Goal: Information Seeking & Learning: Learn about a topic

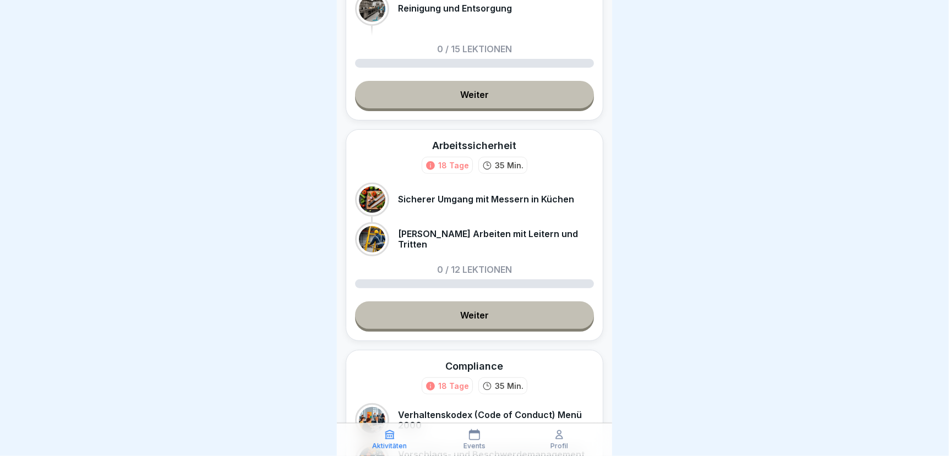
scroll to position [220, 0]
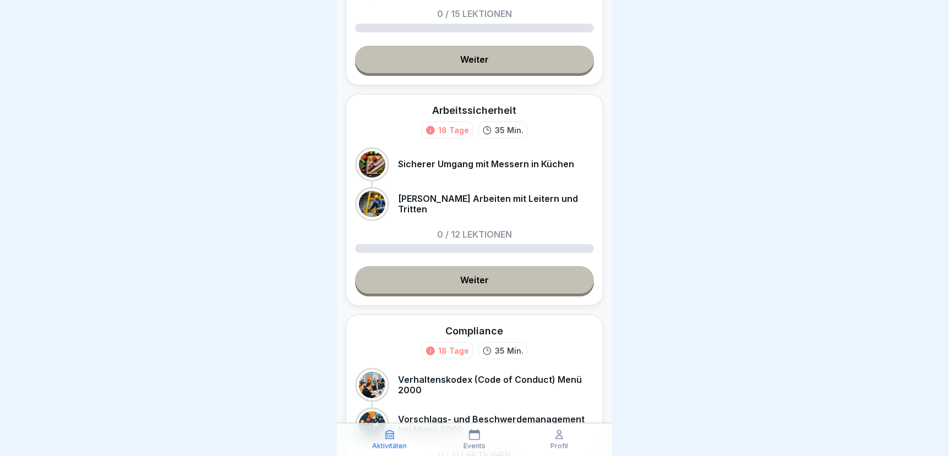
click at [508, 275] on link "Weiter" at bounding box center [474, 280] width 239 height 28
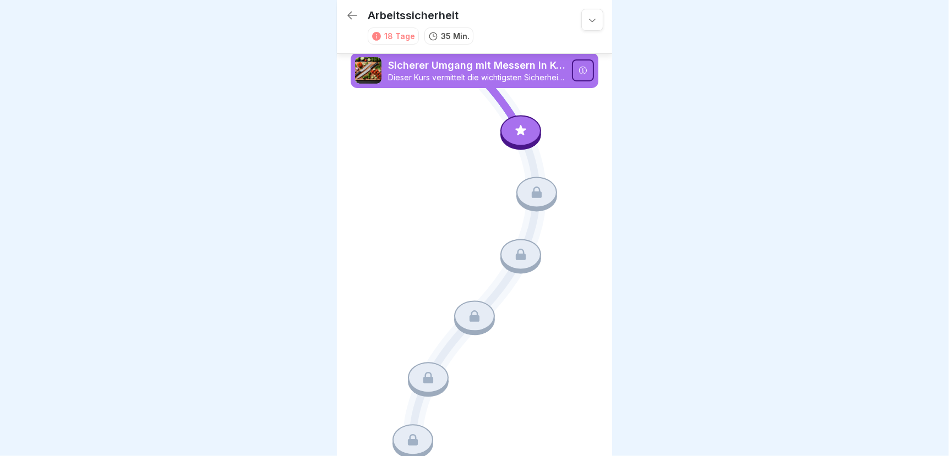
click at [519, 120] on div at bounding box center [520, 130] width 41 height 31
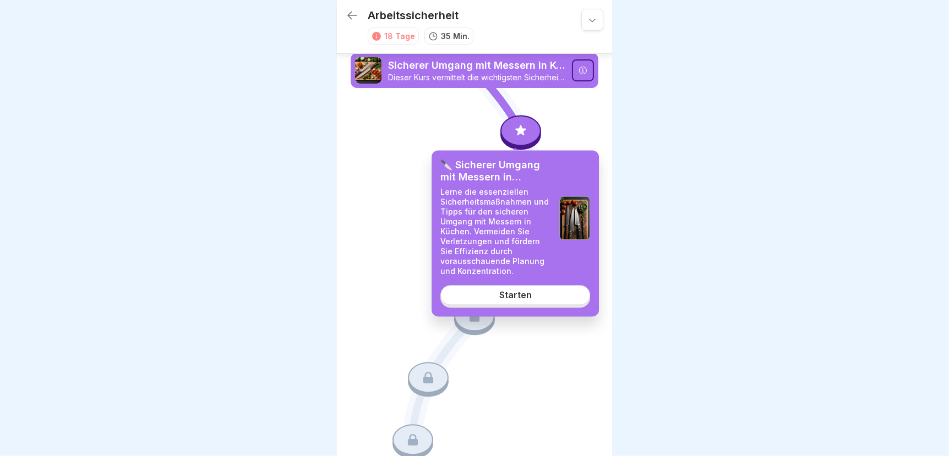
click at [493, 297] on link "Starten" at bounding box center [515, 296] width 150 height 20
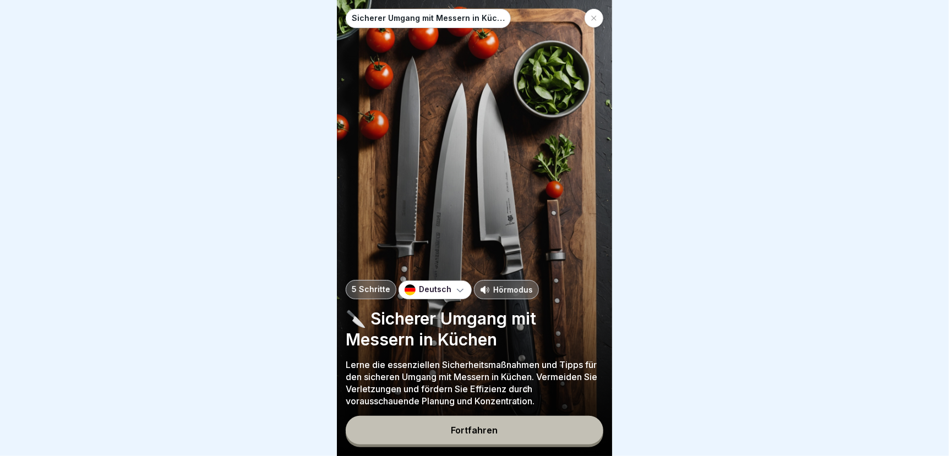
scroll to position [8, 0]
click at [489, 429] on div "Fortfahren" at bounding box center [474, 431] width 47 height 10
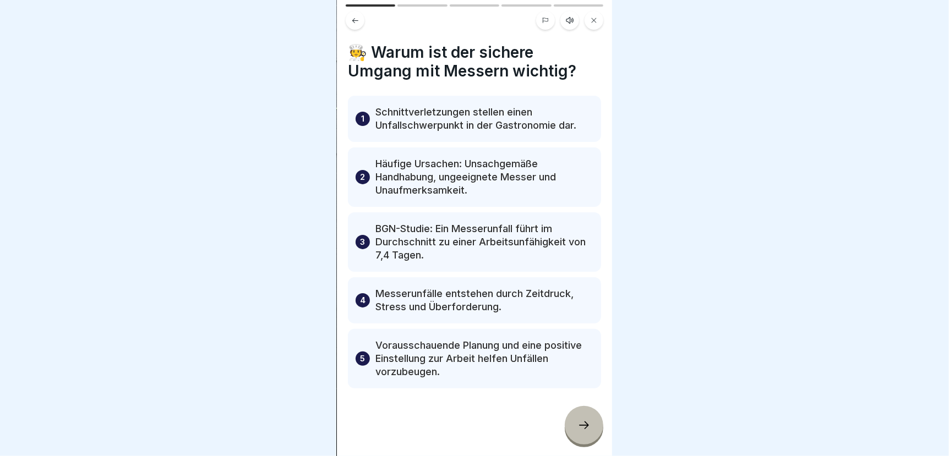
click at [584, 424] on icon at bounding box center [584, 425] width 13 height 13
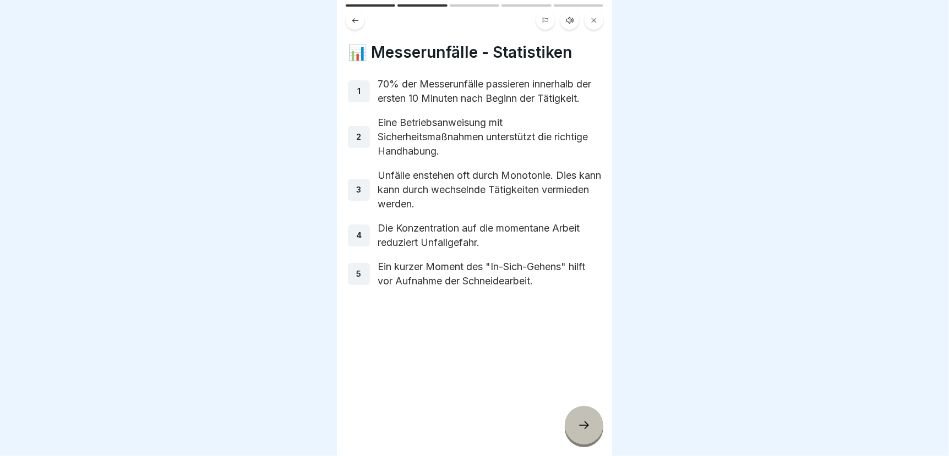
click at [585, 422] on icon at bounding box center [584, 425] width 13 height 13
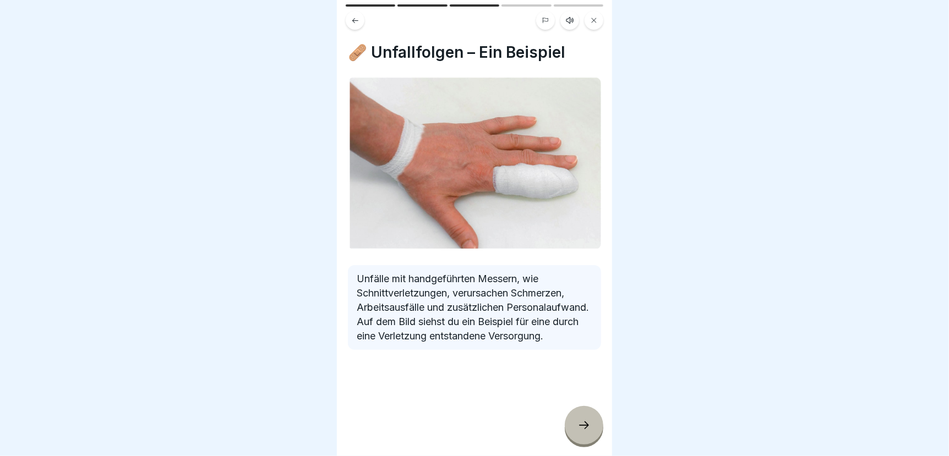
click at [581, 424] on icon at bounding box center [584, 425] width 13 height 13
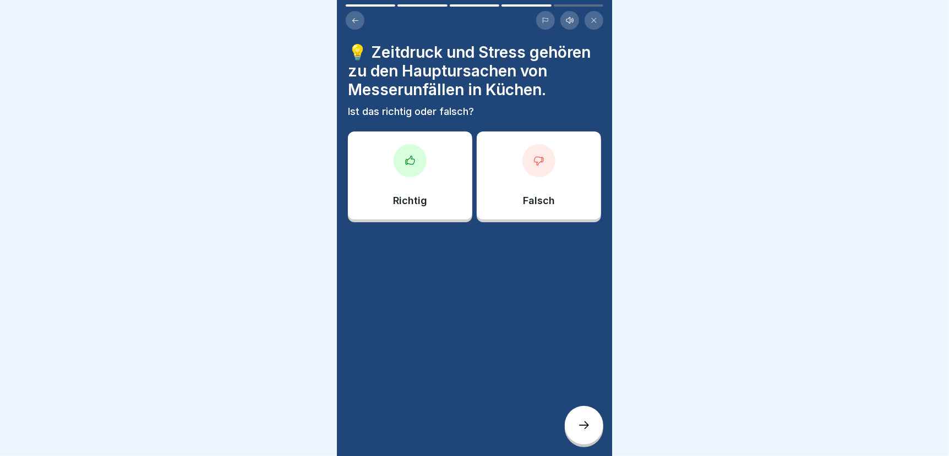
click at [422, 195] on p "Richtig" at bounding box center [410, 201] width 34 height 12
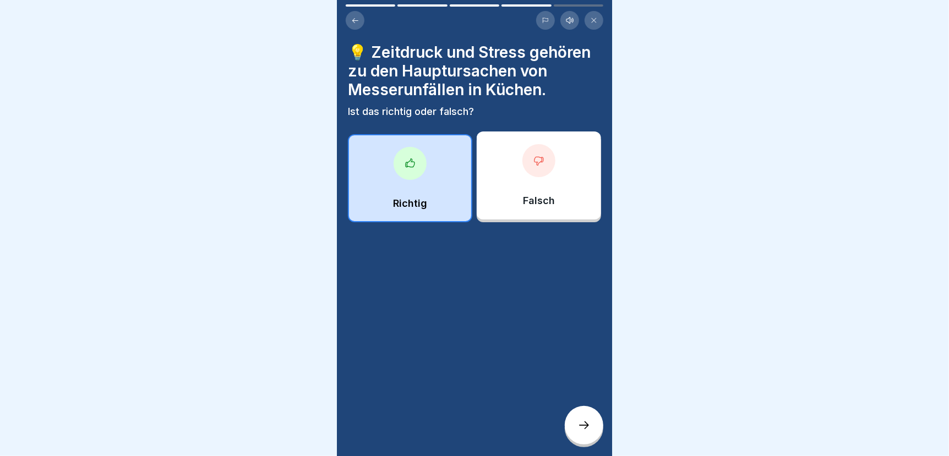
click at [579, 425] on icon at bounding box center [584, 425] width 13 height 13
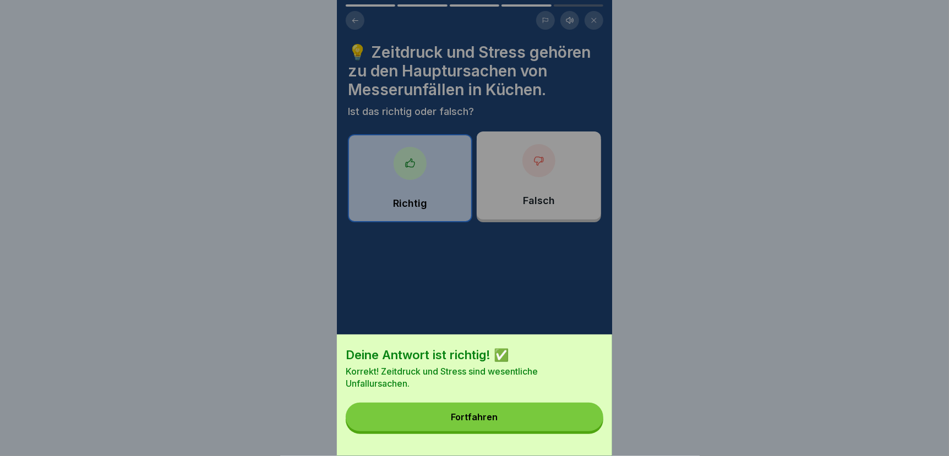
click at [510, 426] on button "Fortfahren" at bounding box center [475, 417] width 258 height 29
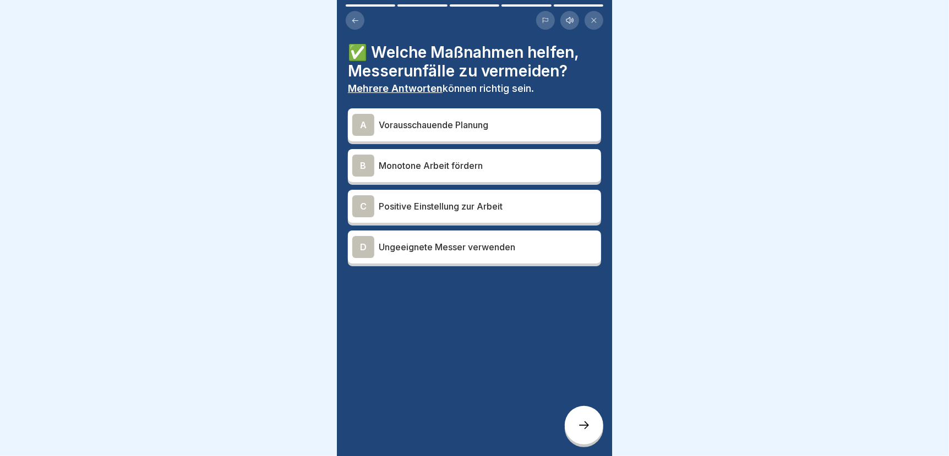
click at [421, 119] on p "Vorausschauende Planung" at bounding box center [488, 124] width 218 height 13
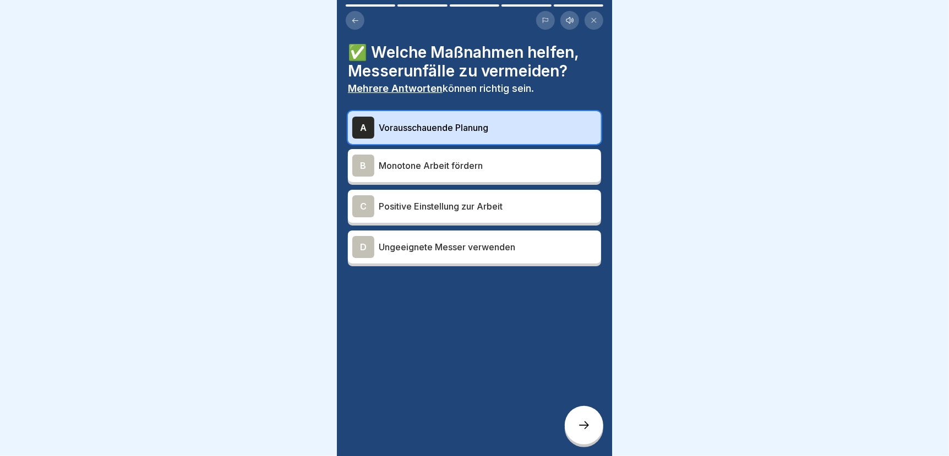
click at [425, 200] on p "Positive Einstellung zur Arbeit" at bounding box center [488, 206] width 218 height 13
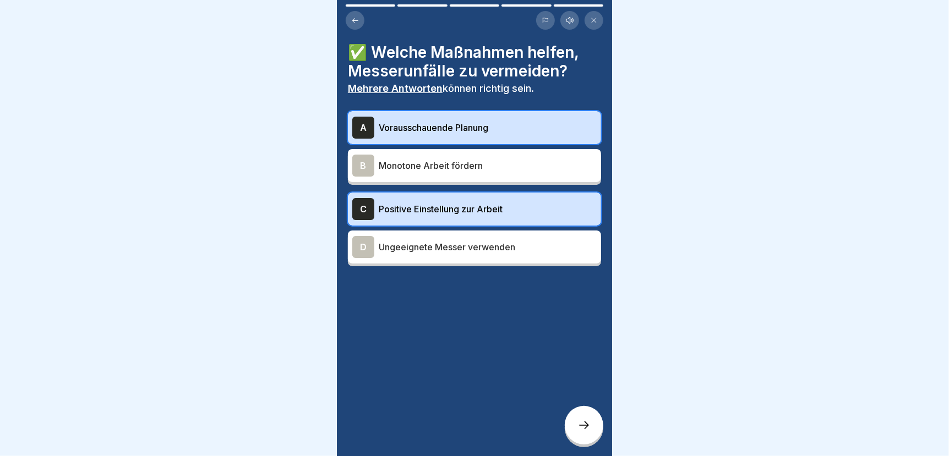
click at [580, 423] on icon at bounding box center [584, 425] width 13 height 13
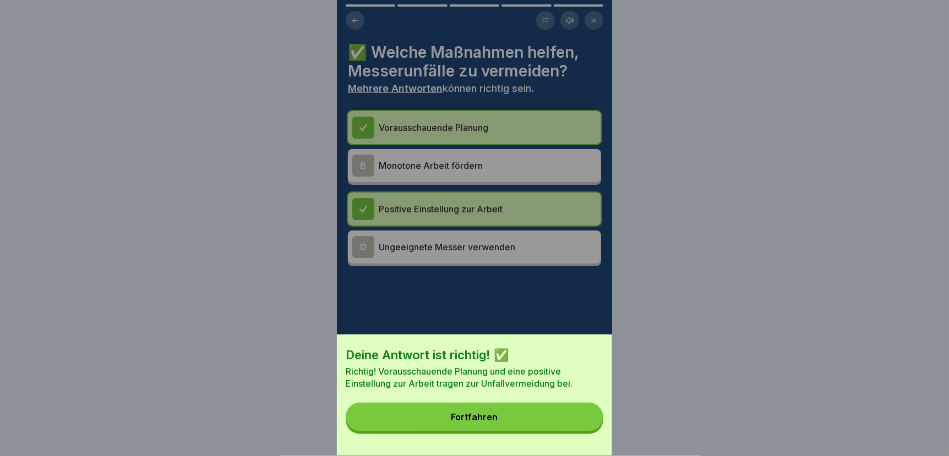
click at [551, 426] on button "Fortfahren" at bounding box center [475, 417] width 258 height 29
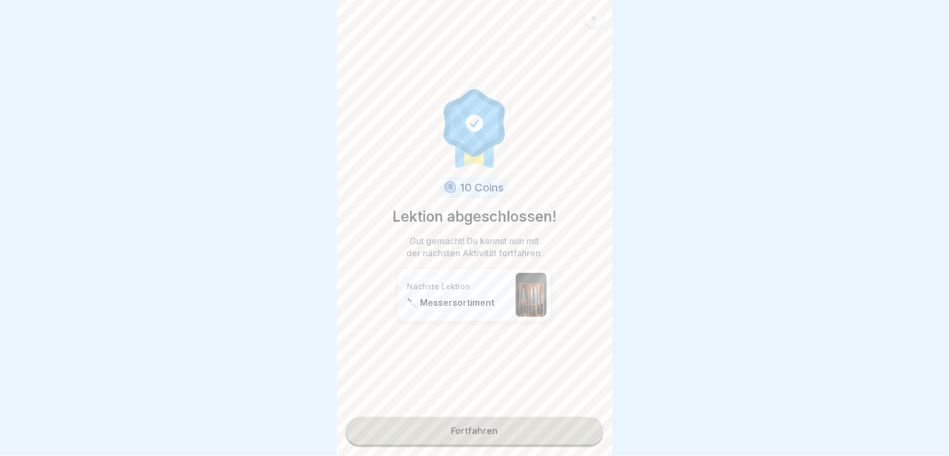
click at [471, 420] on link "Fortfahren" at bounding box center [475, 431] width 258 height 28
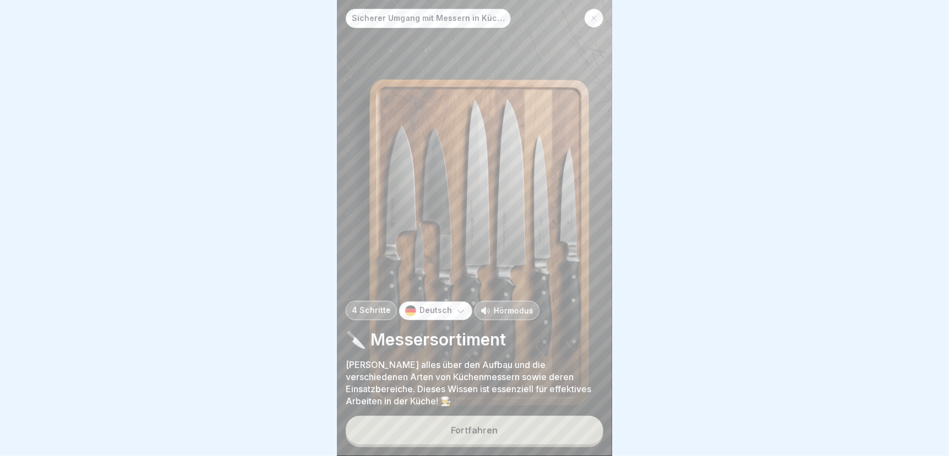
click at [481, 433] on div "Fortfahren" at bounding box center [474, 431] width 47 height 10
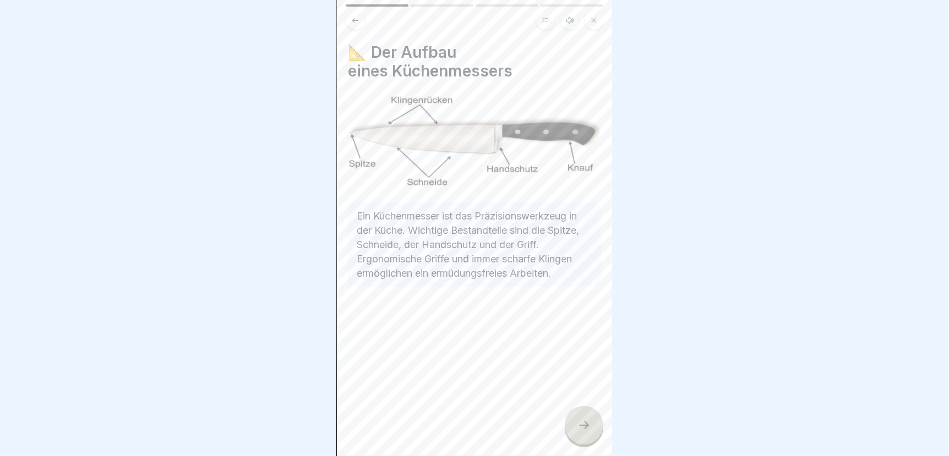
click at [583, 419] on div at bounding box center [584, 425] width 39 height 39
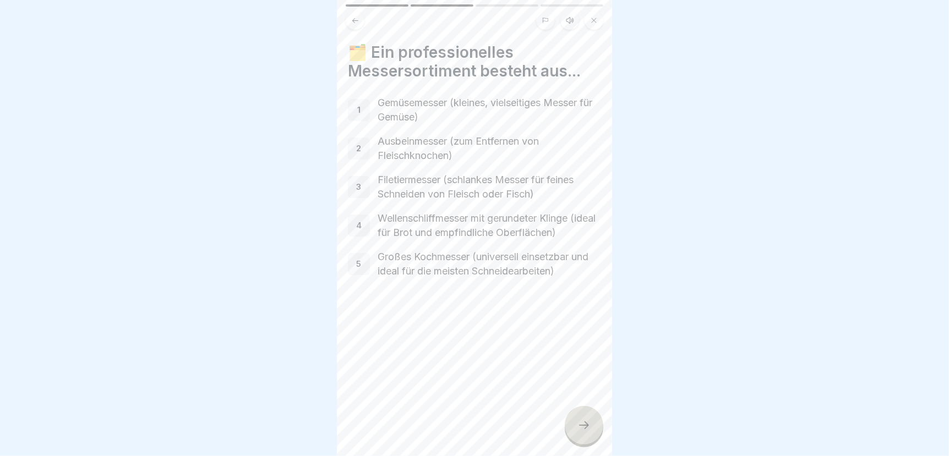
click at [587, 425] on icon at bounding box center [584, 425] width 13 height 13
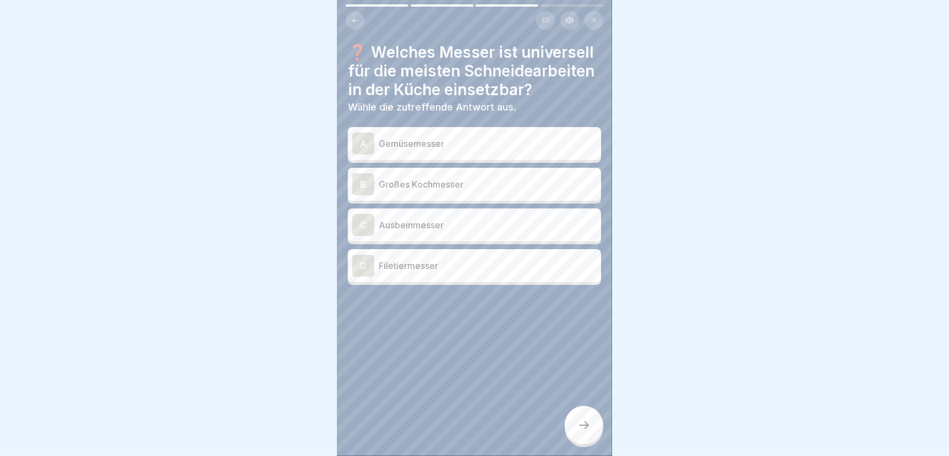
click at [435, 190] on p "Großes Kochmesser" at bounding box center [488, 184] width 218 height 13
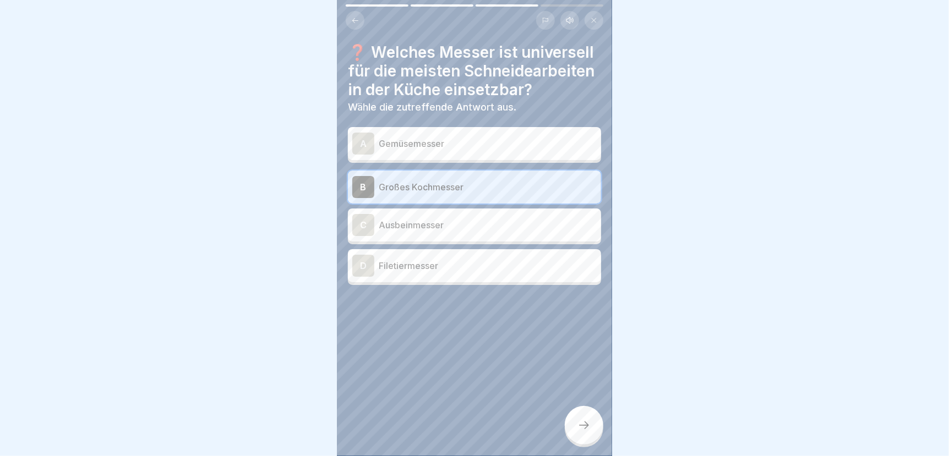
click at [586, 417] on div at bounding box center [584, 425] width 39 height 39
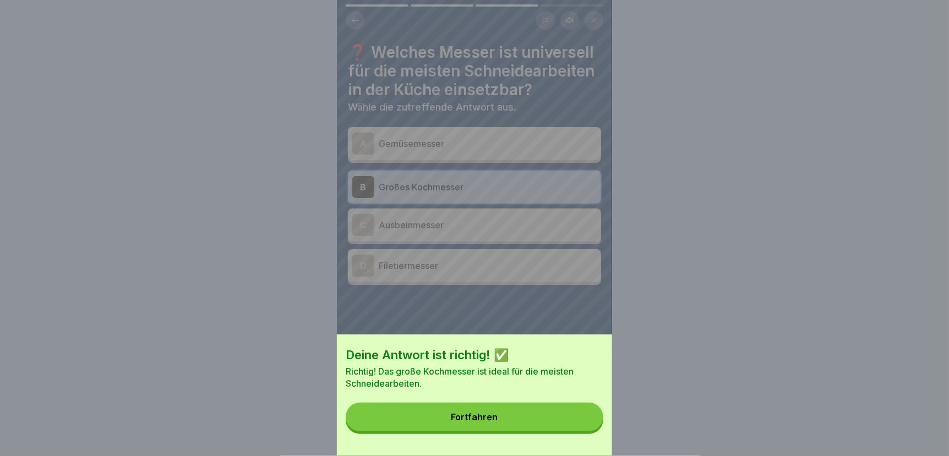
click at [556, 422] on button "Fortfahren" at bounding box center [475, 417] width 258 height 29
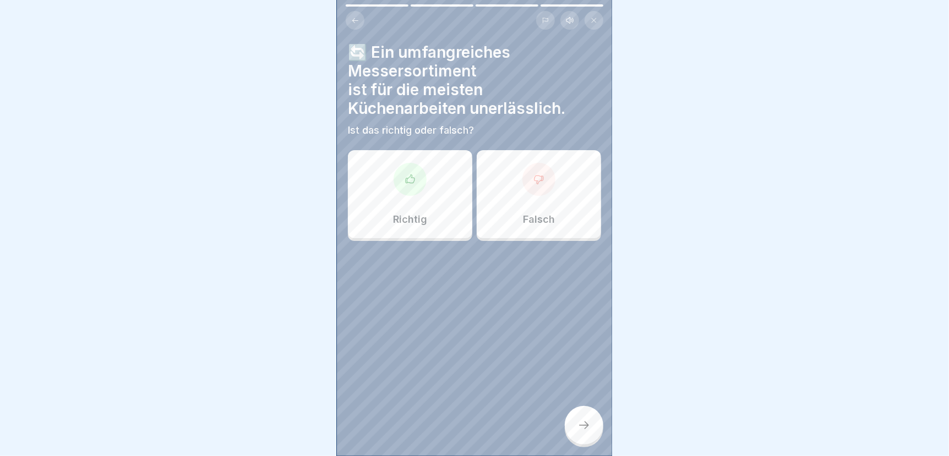
click at [407, 174] on icon at bounding box center [410, 179] width 11 height 11
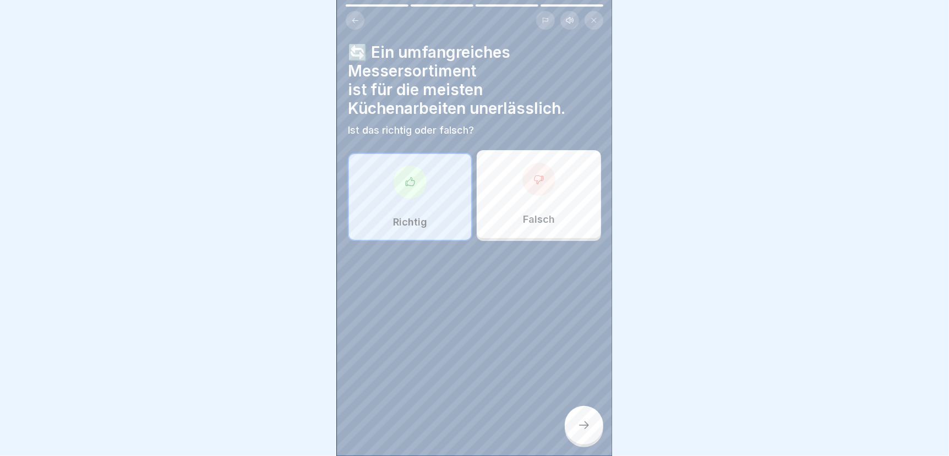
click at [585, 424] on icon at bounding box center [584, 425] width 13 height 13
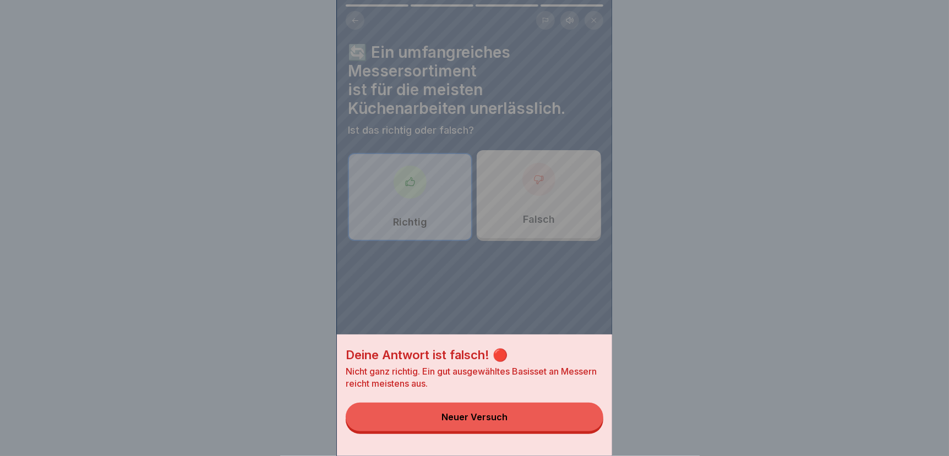
click at [576, 424] on button "Neuer Versuch" at bounding box center [475, 417] width 258 height 29
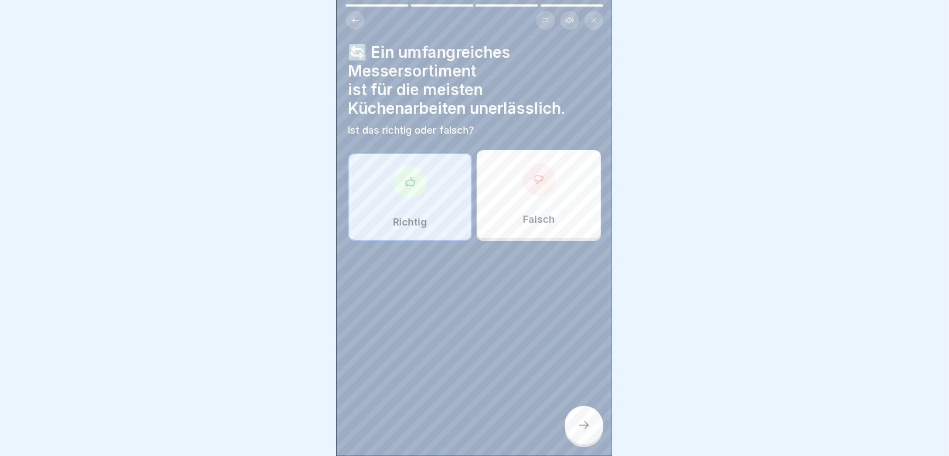
click at [534, 188] on div "Falsch" at bounding box center [539, 194] width 124 height 88
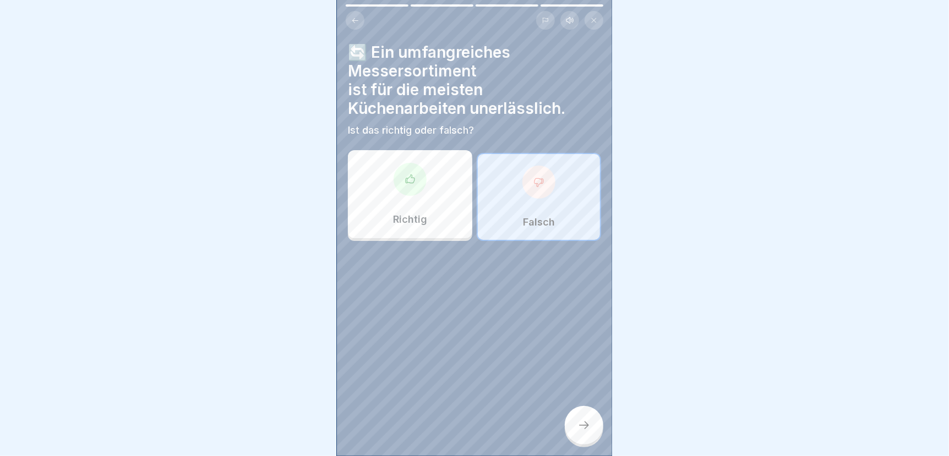
click at [580, 428] on icon at bounding box center [584, 425] width 13 height 13
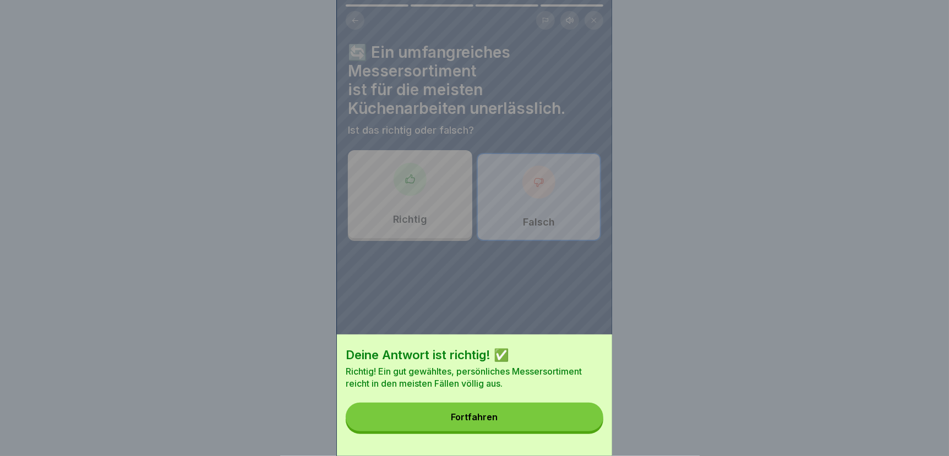
click at [541, 432] on button "Fortfahren" at bounding box center [475, 417] width 258 height 29
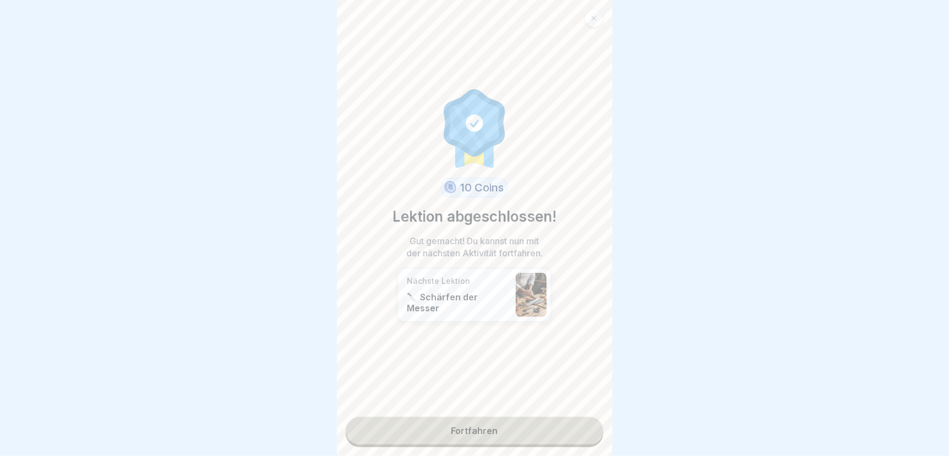
click at [521, 426] on link "Fortfahren" at bounding box center [475, 431] width 258 height 28
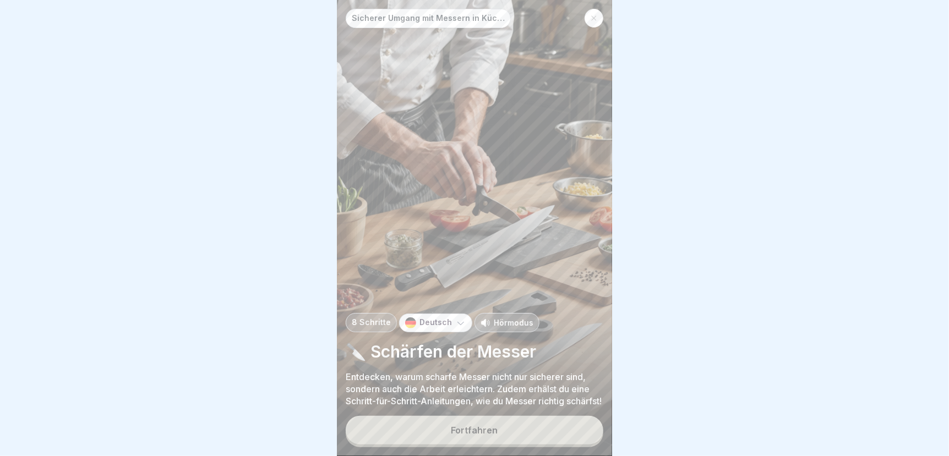
click at [429, 430] on button "Fortfahren" at bounding box center [475, 430] width 258 height 29
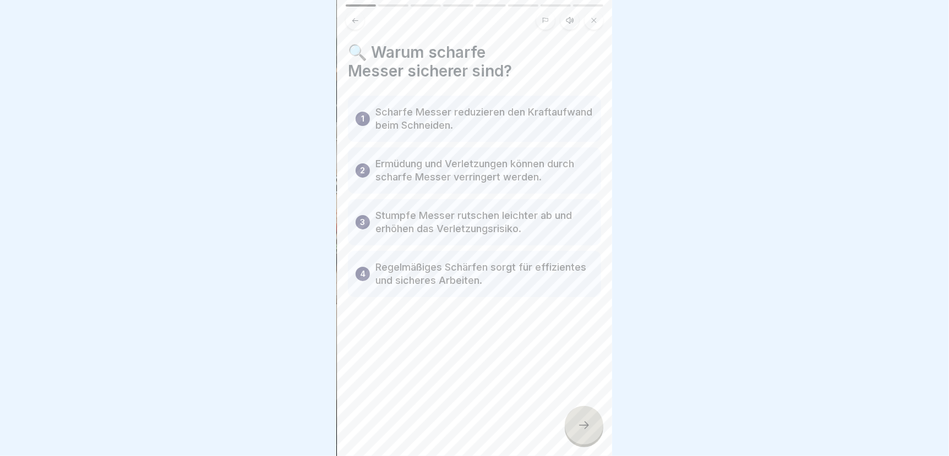
click at [586, 428] on icon at bounding box center [584, 425] width 13 height 13
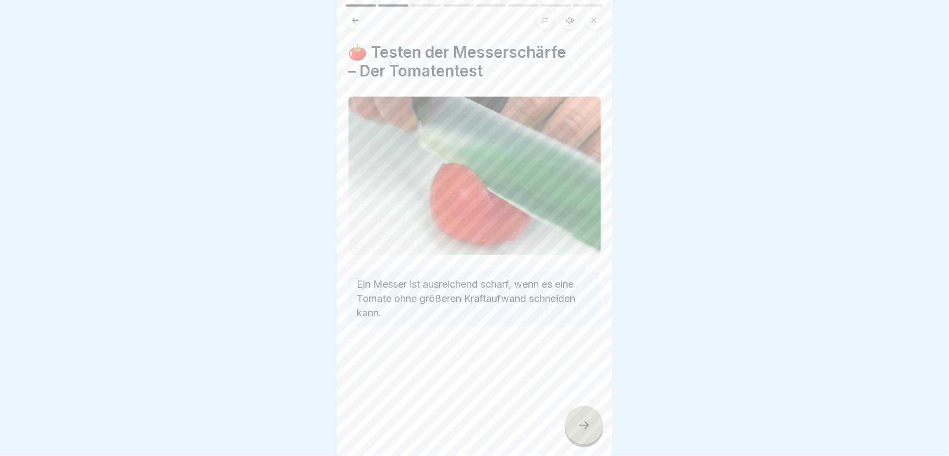
click at [586, 428] on icon at bounding box center [584, 425] width 13 height 13
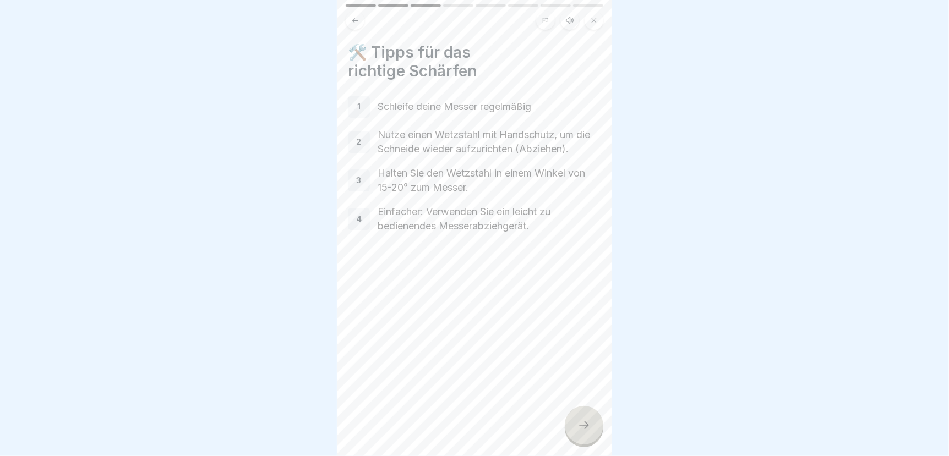
click at [586, 428] on icon at bounding box center [584, 425] width 13 height 13
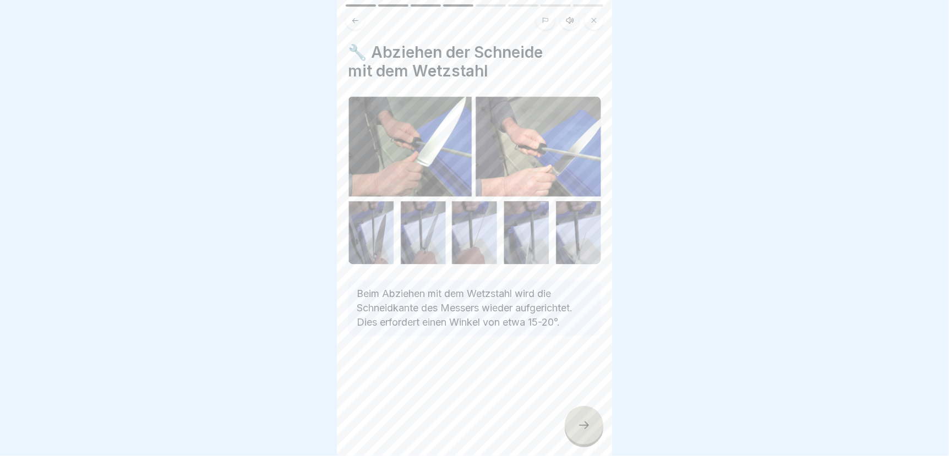
click at [586, 428] on icon at bounding box center [584, 425] width 13 height 13
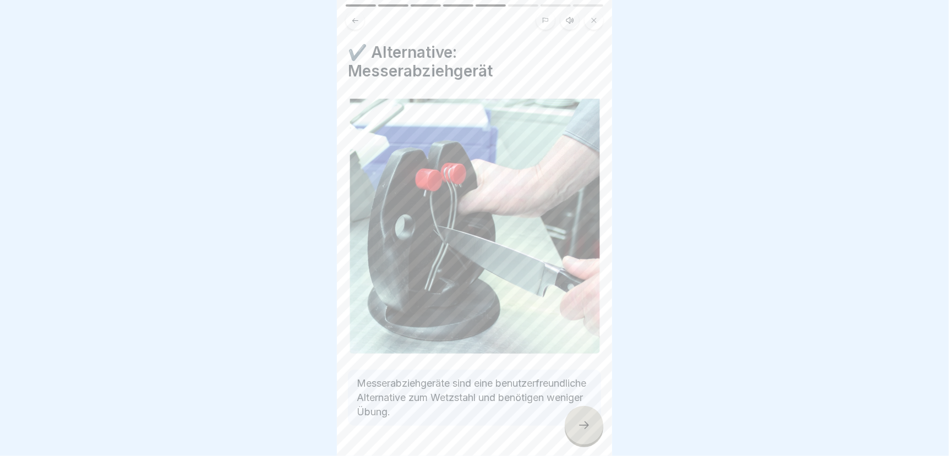
click at [586, 428] on icon at bounding box center [584, 425] width 13 height 13
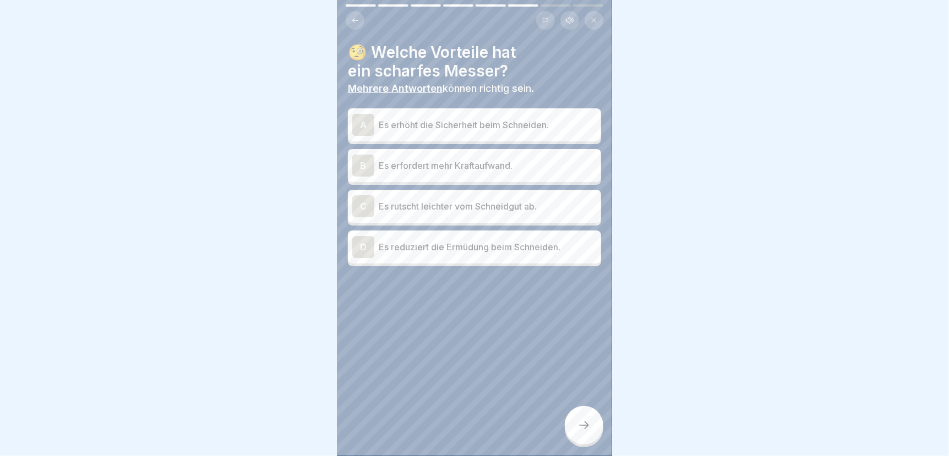
click at [409, 118] on p "Es erhöht die Sicherheit beim Schneiden." at bounding box center [488, 124] width 218 height 13
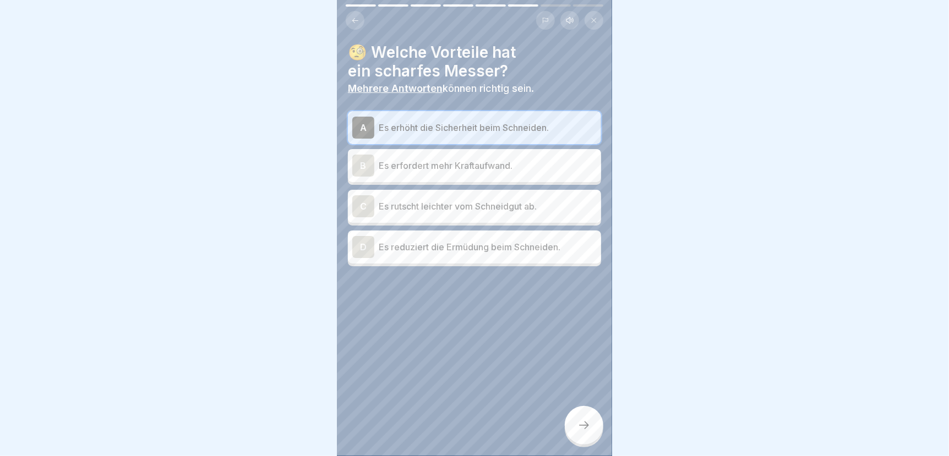
click at [447, 249] on div "D Es reduziert die Ermüdung beim Schneiden." at bounding box center [474, 247] width 244 height 22
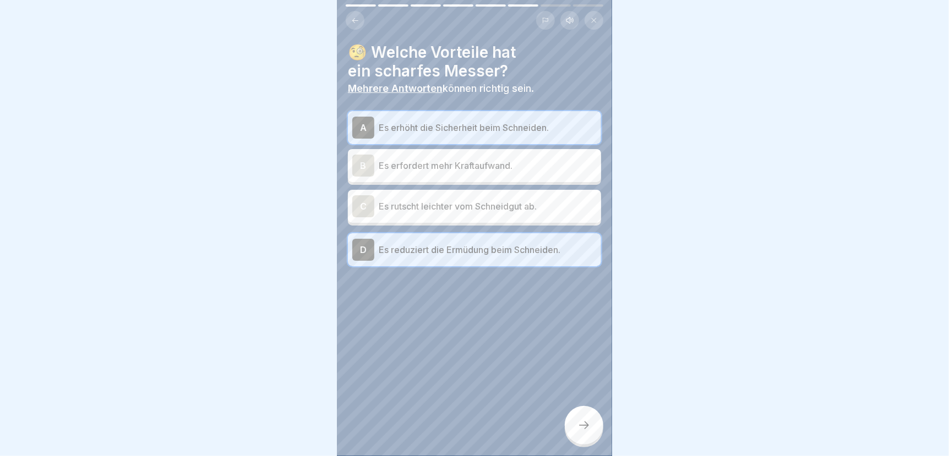
click at [583, 423] on icon at bounding box center [584, 425] width 13 height 13
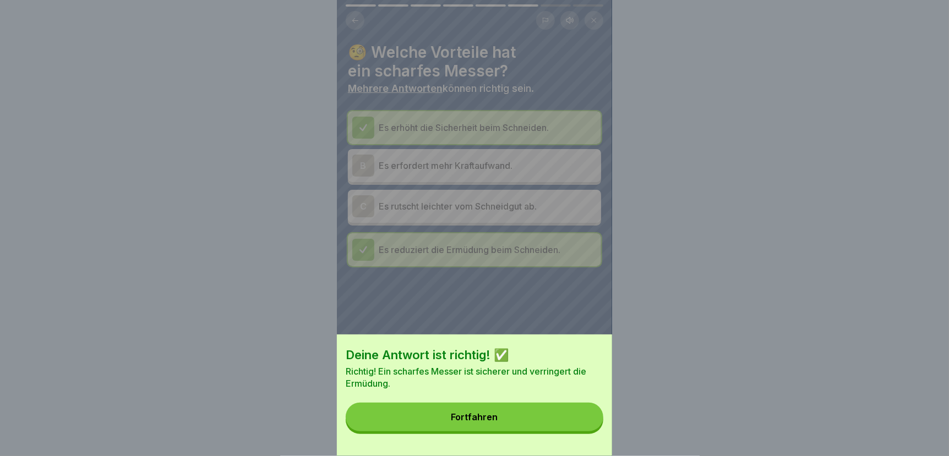
click at [556, 423] on button "Fortfahren" at bounding box center [475, 417] width 258 height 29
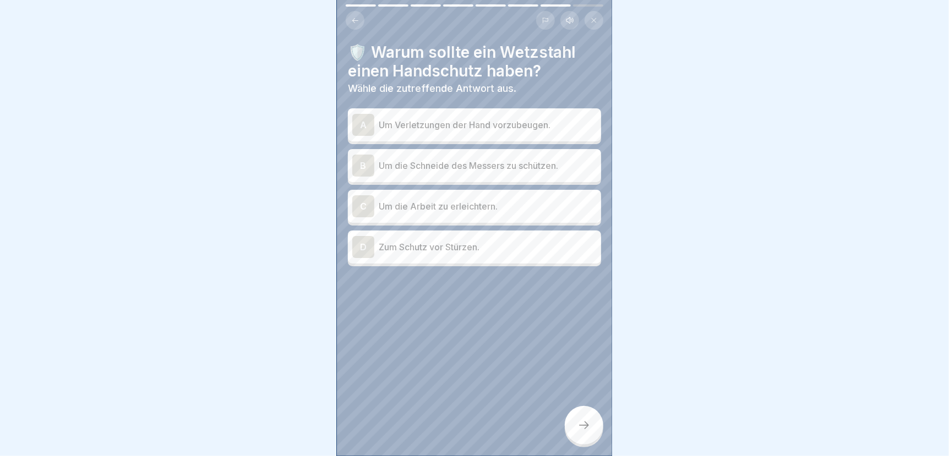
click at [433, 118] on p "Um Verletzungen der Hand vorzubeugen." at bounding box center [488, 124] width 218 height 13
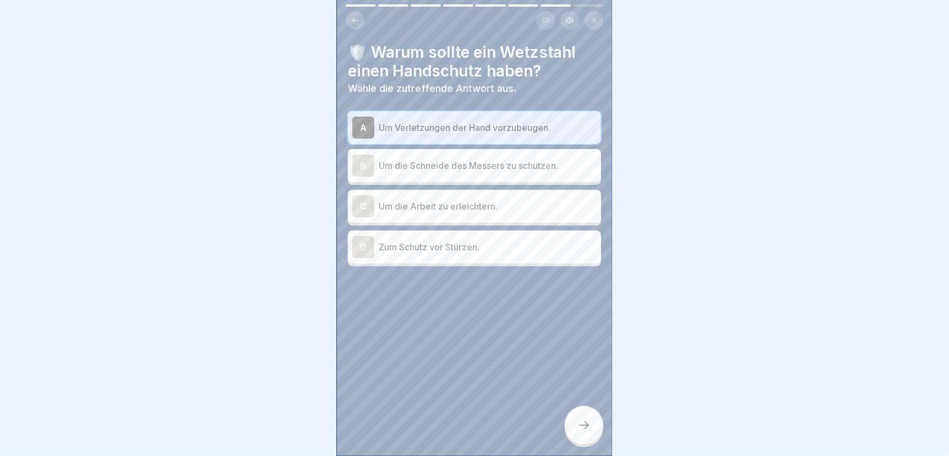
click at [584, 420] on div at bounding box center [584, 425] width 39 height 39
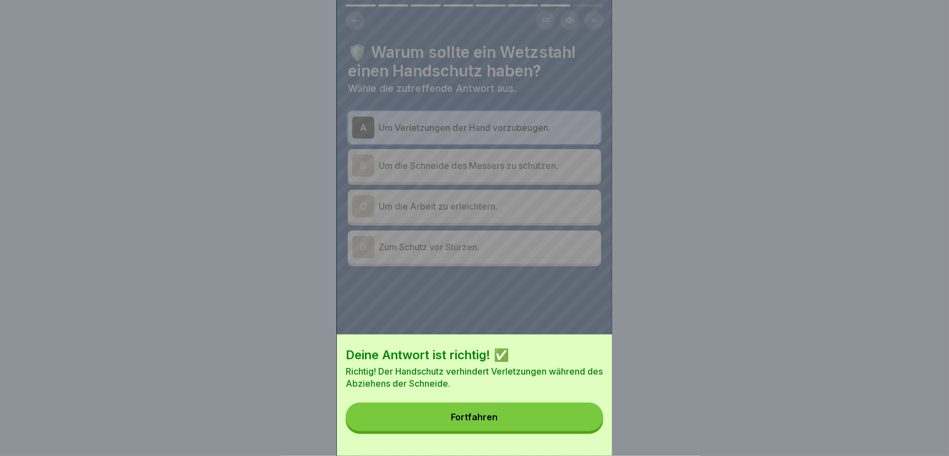
click at [573, 420] on button "Fortfahren" at bounding box center [475, 417] width 258 height 29
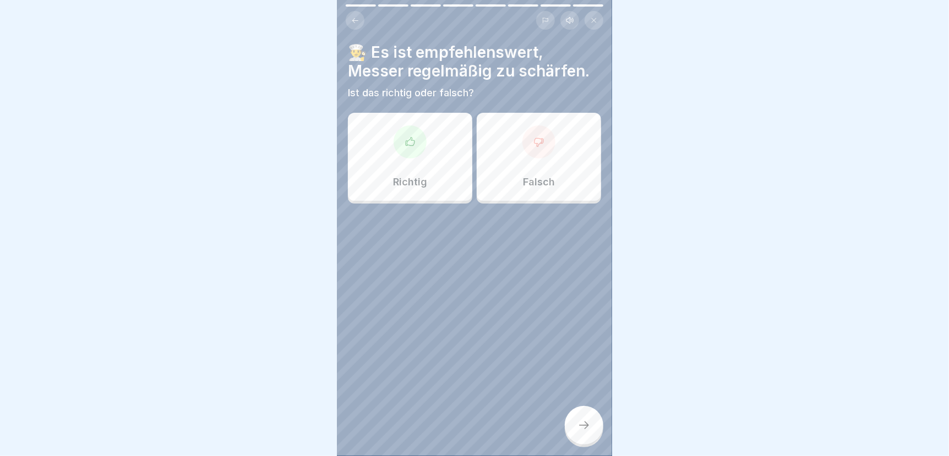
click at [401, 136] on div at bounding box center [410, 142] width 33 height 33
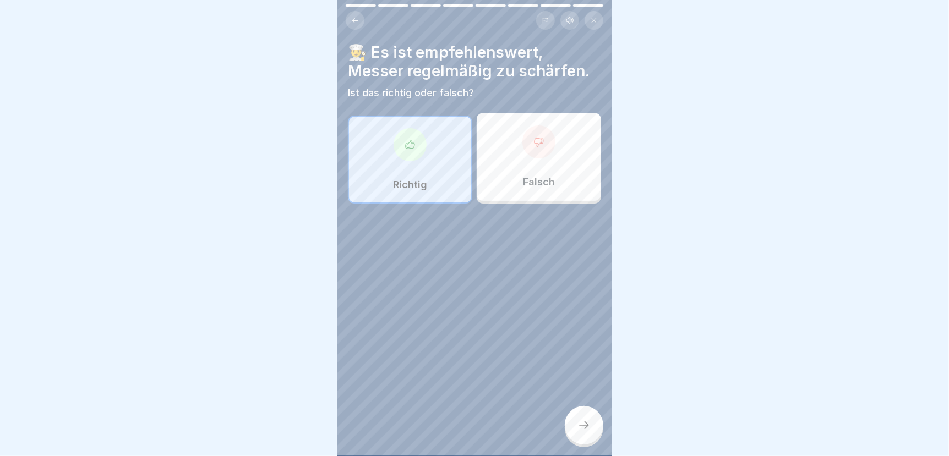
click at [580, 423] on icon at bounding box center [584, 425] width 13 height 13
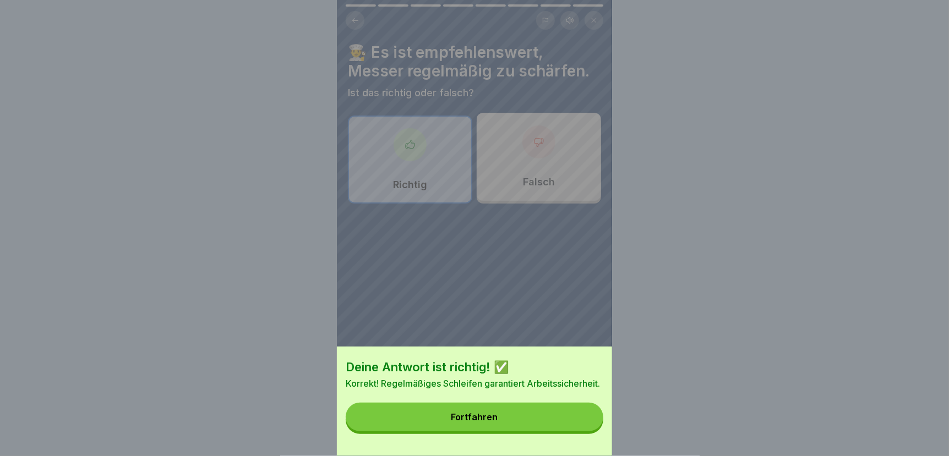
click at [573, 422] on button "Fortfahren" at bounding box center [475, 417] width 258 height 29
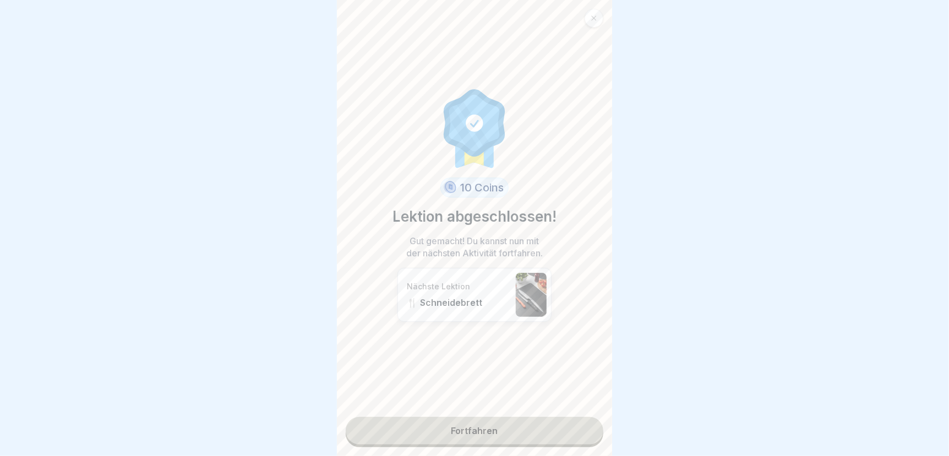
click at [456, 422] on link "Fortfahren" at bounding box center [475, 431] width 258 height 28
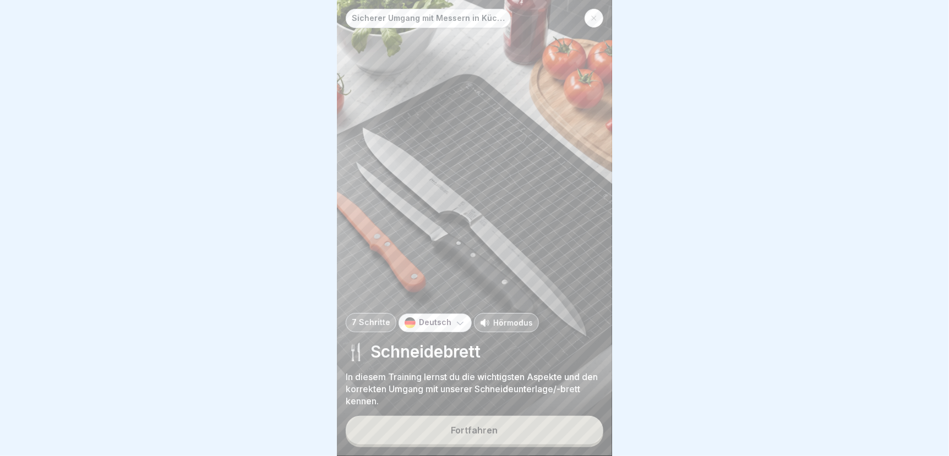
click at [461, 433] on div "Fortfahren" at bounding box center [474, 431] width 47 height 10
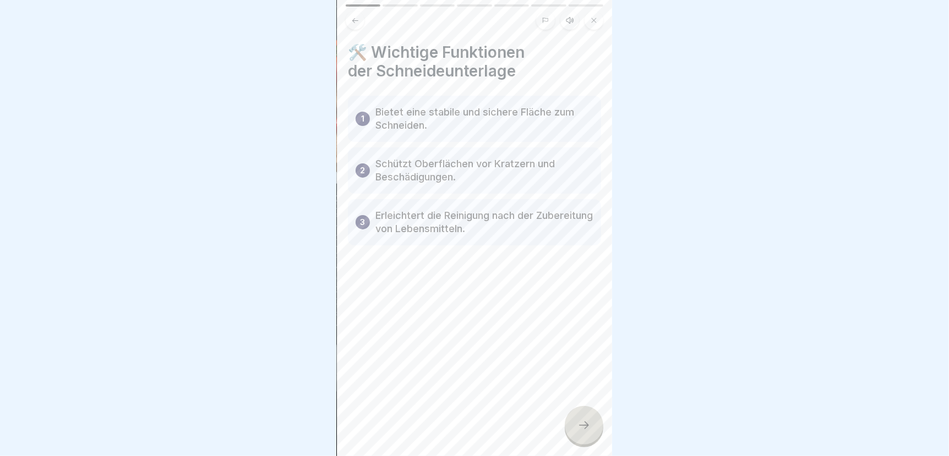
click at [580, 423] on icon at bounding box center [584, 425] width 13 height 13
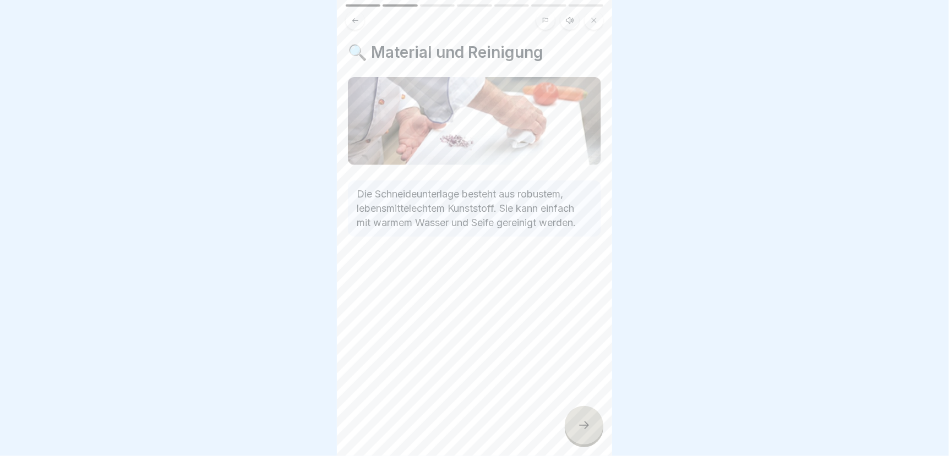
click at [587, 427] on icon at bounding box center [584, 426] width 10 height 8
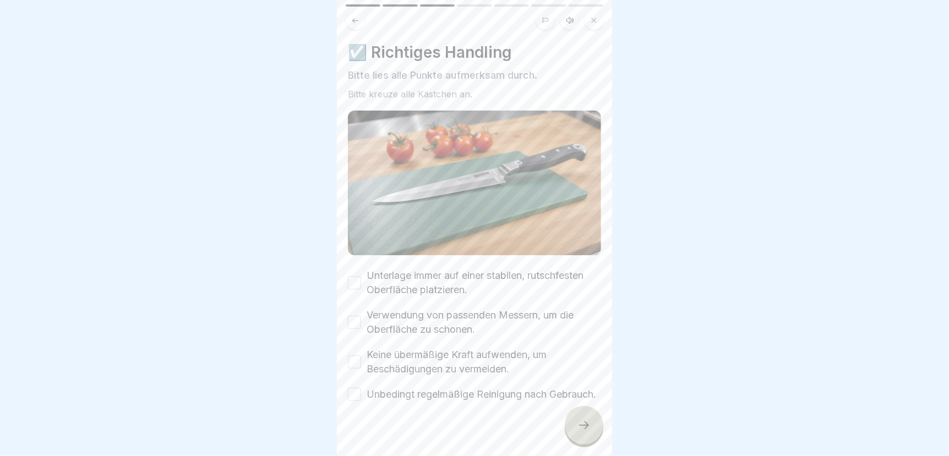
click at [353, 276] on button "Unterlage immer auf einer stabilen, rutschfesten Oberfläche platzieren." at bounding box center [354, 282] width 13 height 13
click at [349, 316] on button "Verwendung von passenden Messern, um die Oberfläche zu schonen." at bounding box center [354, 322] width 13 height 13
click at [354, 356] on button "Keine übermäßige Kraft aufwenden, um Beschädigungen zu vermeiden." at bounding box center [354, 362] width 13 height 13
click at [354, 393] on button "Unbedingt regelmäßige Reinigung nach Gebrauch." at bounding box center [354, 394] width 13 height 13
click at [578, 423] on icon at bounding box center [584, 425] width 13 height 13
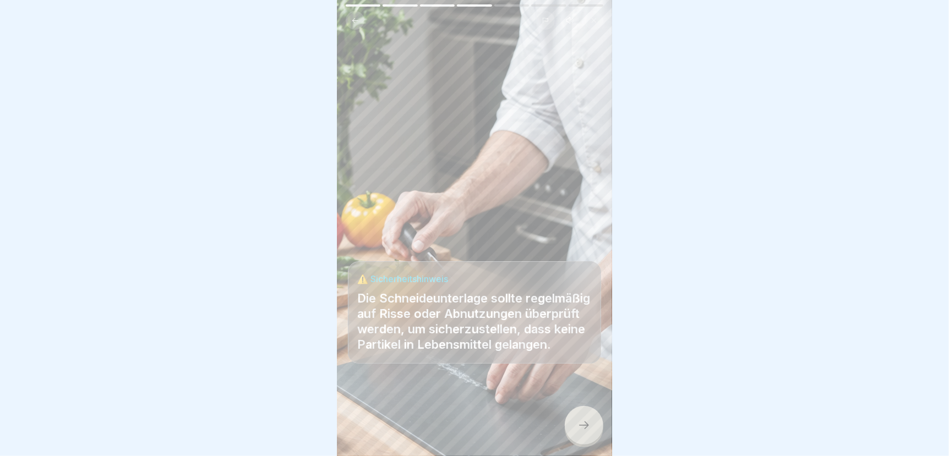
click at [590, 423] on icon at bounding box center [584, 425] width 13 height 13
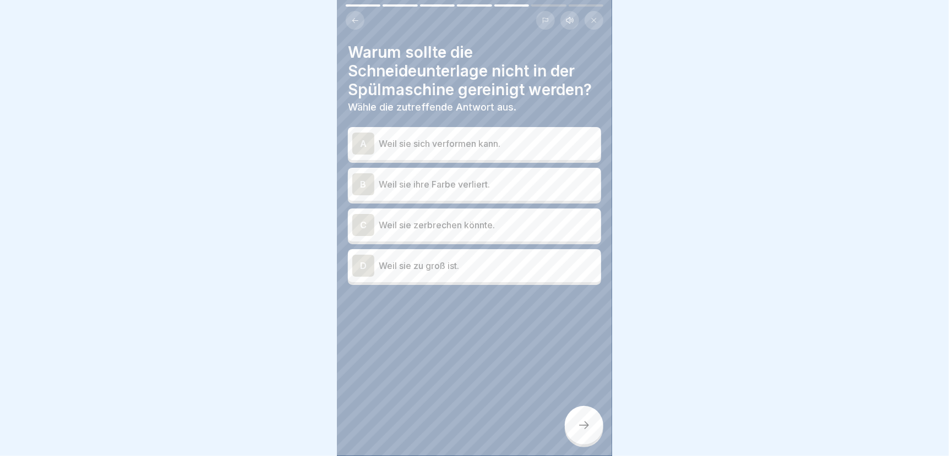
click at [417, 137] on p "Weil sie sich verformen kann." at bounding box center [488, 143] width 218 height 13
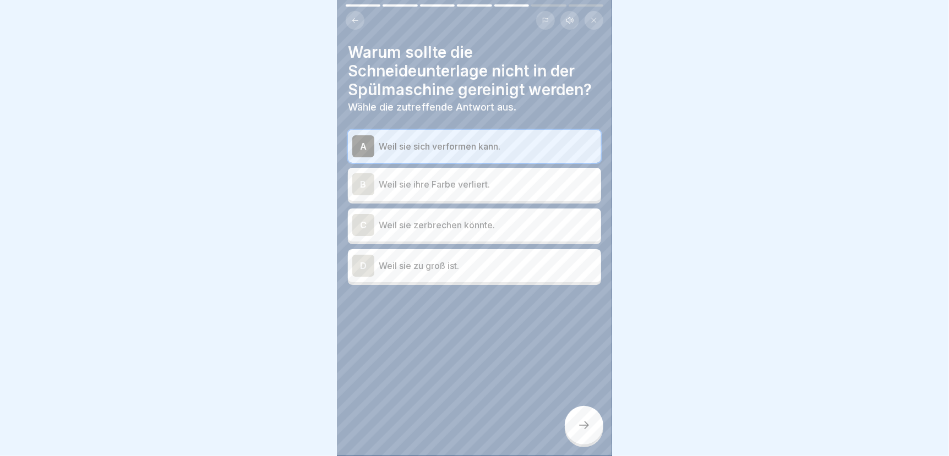
click at [585, 433] on div at bounding box center [584, 425] width 39 height 39
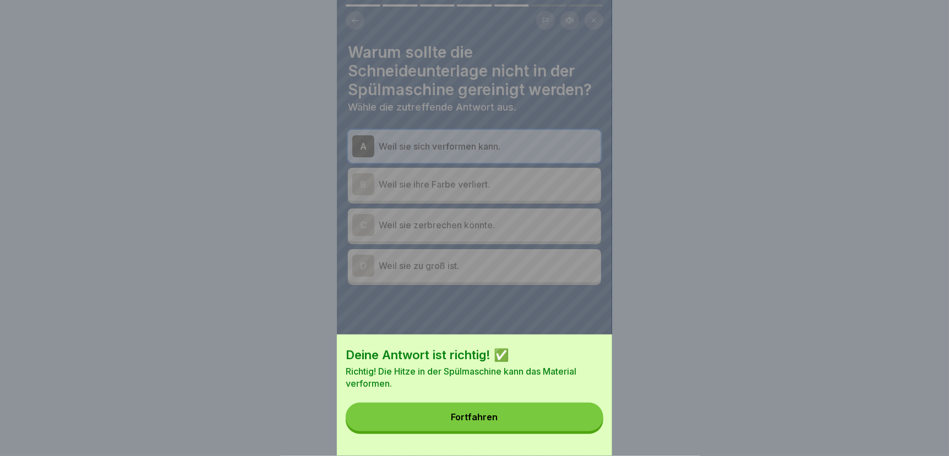
click at [545, 423] on button "Fortfahren" at bounding box center [475, 417] width 258 height 29
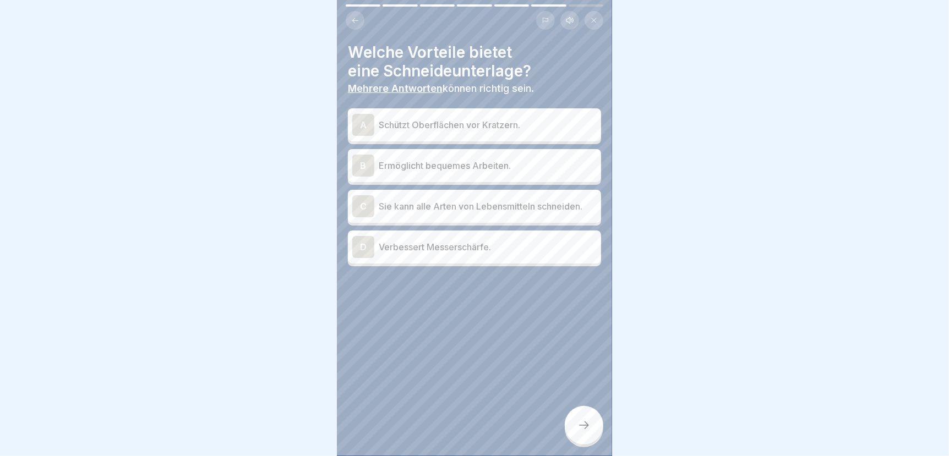
click at [428, 118] on p "Schützt Oberflächen vor Kratzern." at bounding box center [488, 124] width 218 height 13
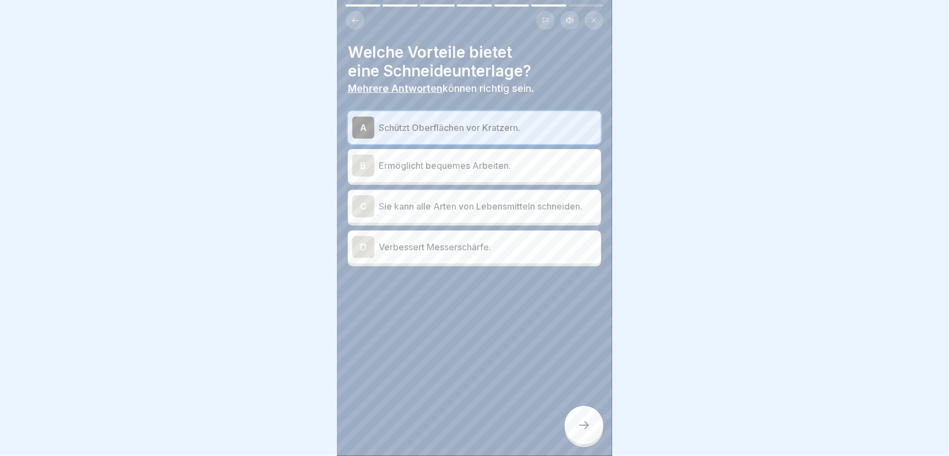
click at [428, 159] on p "Ermöglicht bequemes Arbeiten." at bounding box center [488, 165] width 218 height 13
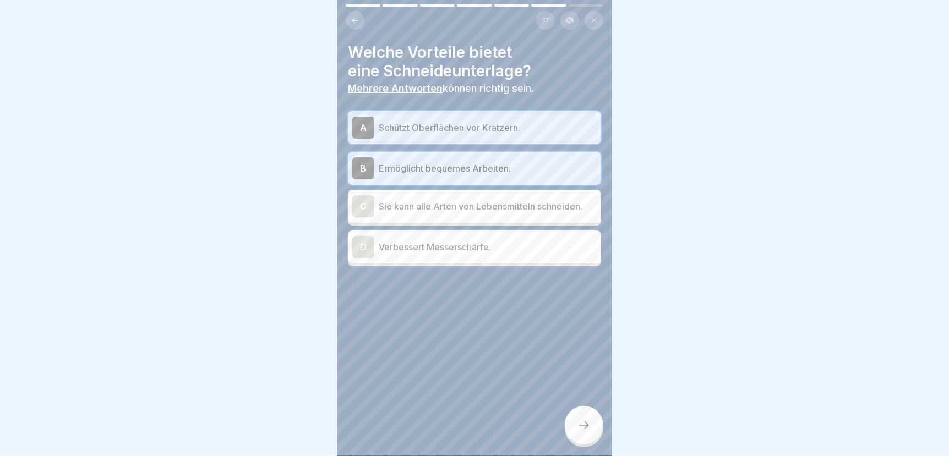
click at [583, 429] on icon at bounding box center [584, 425] width 13 height 13
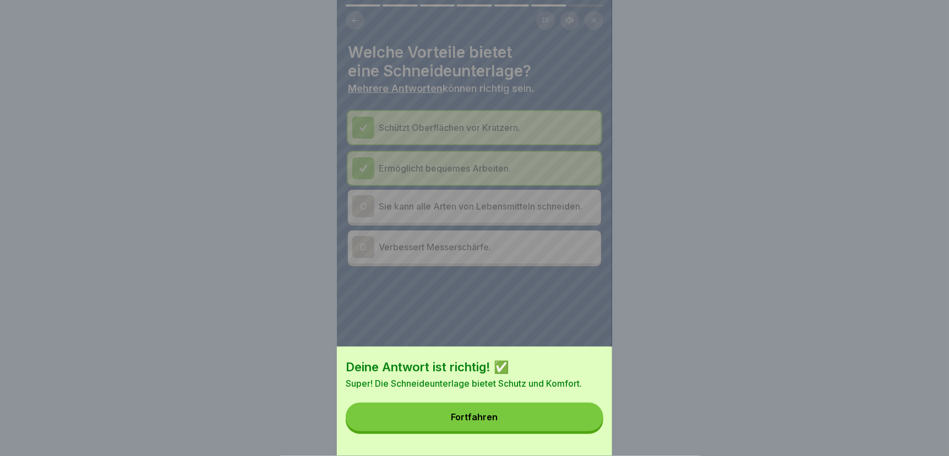
click at [561, 428] on button "Fortfahren" at bounding box center [475, 417] width 258 height 29
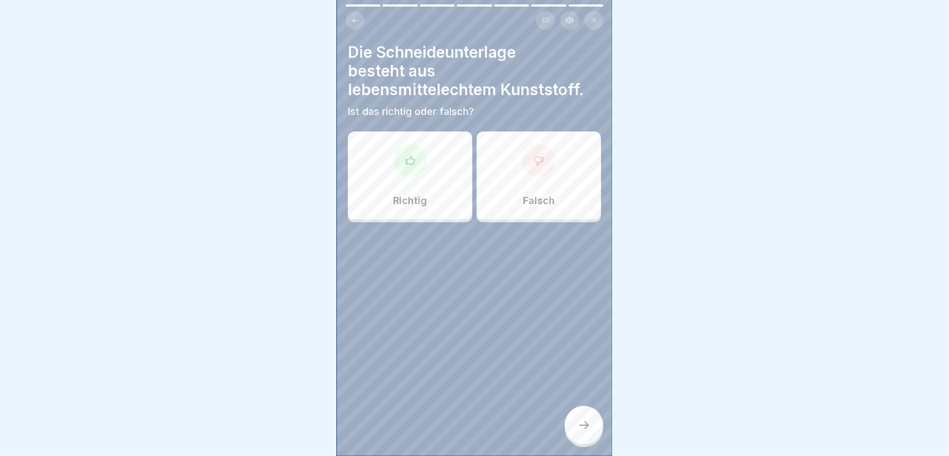
click at [405, 162] on div at bounding box center [410, 160] width 33 height 33
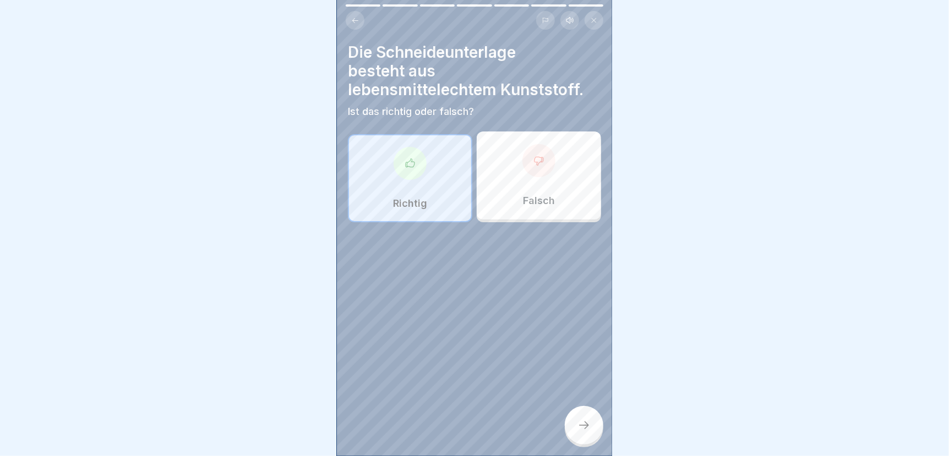
click at [575, 434] on div at bounding box center [584, 425] width 39 height 39
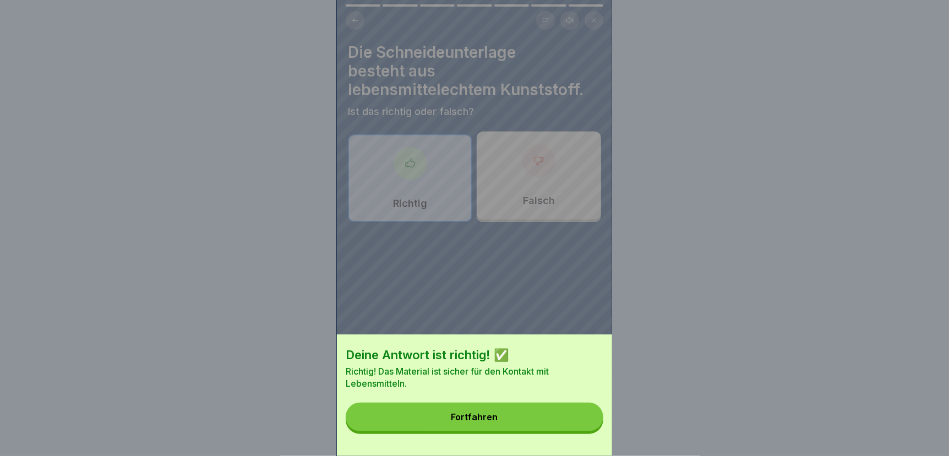
click at [565, 432] on button "Fortfahren" at bounding box center [475, 417] width 258 height 29
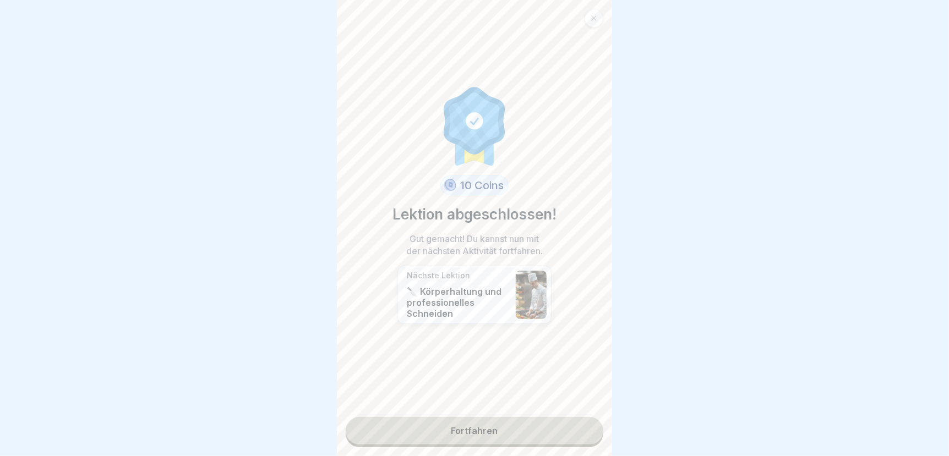
click at [532, 423] on link "Fortfahren" at bounding box center [475, 431] width 258 height 28
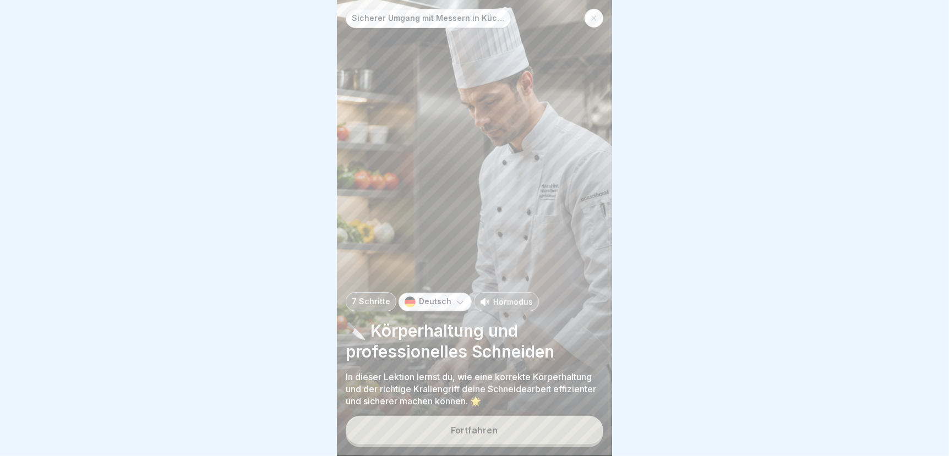
click at [449, 428] on button "Fortfahren" at bounding box center [475, 430] width 258 height 29
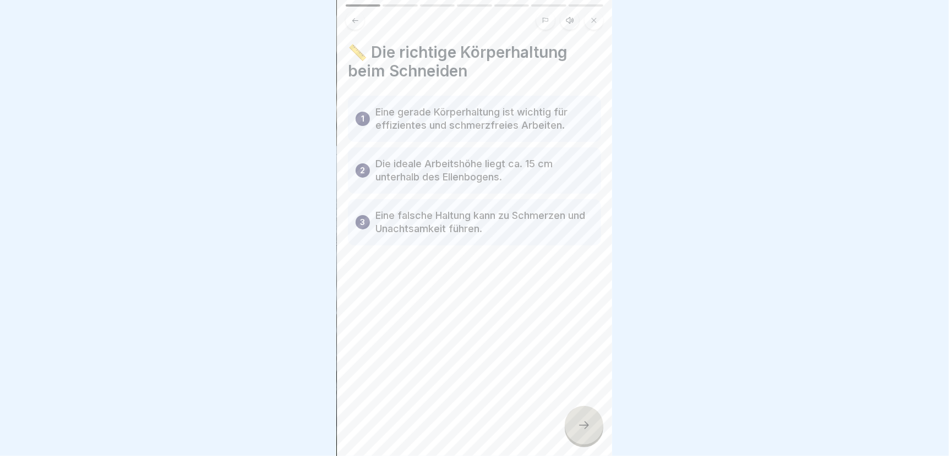
click at [580, 427] on icon at bounding box center [584, 425] width 13 height 13
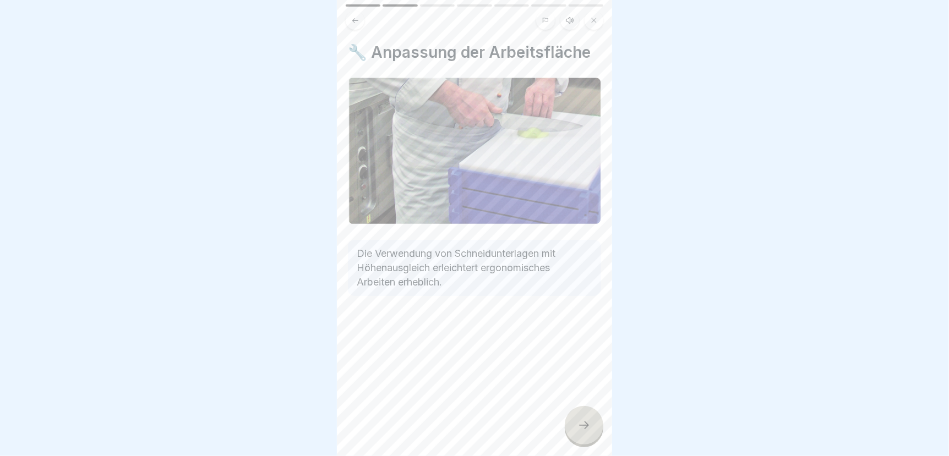
click at [580, 427] on icon at bounding box center [584, 425] width 13 height 13
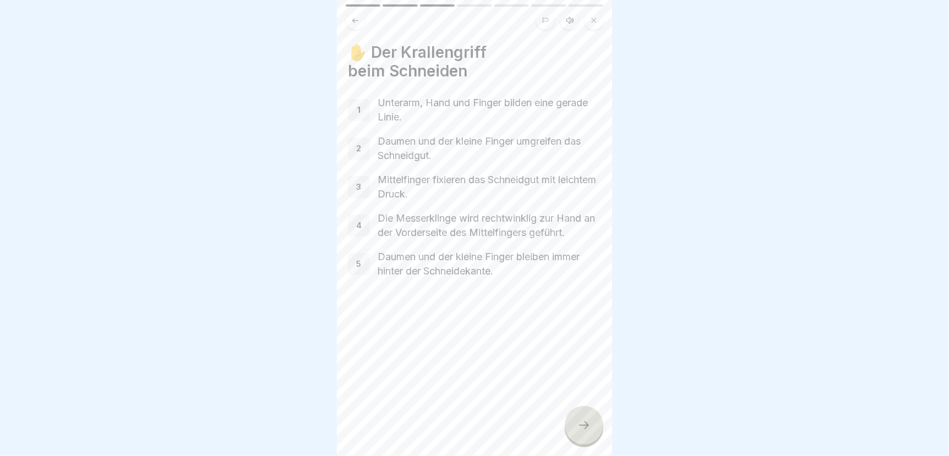
click at [578, 424] on icon at bounding box center [584, 425] width 13 height 13
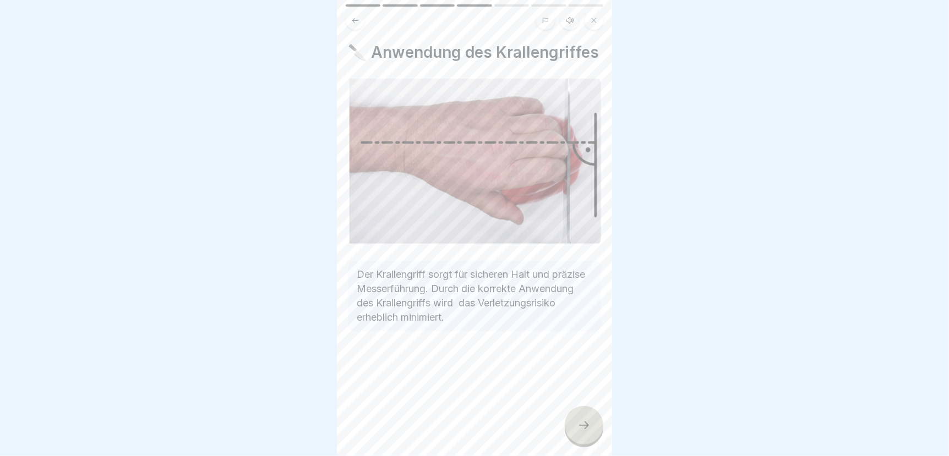
click at [583, 432] on div at bounding box center [584, 425] width 39 height 39
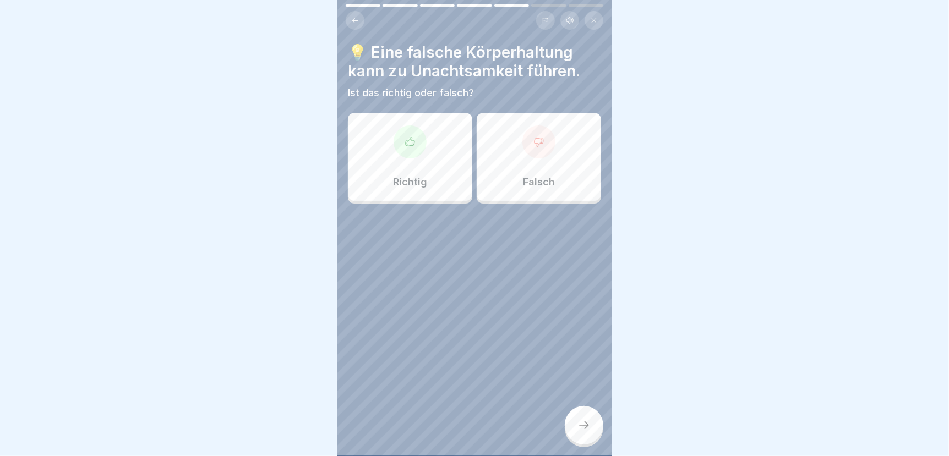
click at [529, 160] on div "Falsch" at bounding box center [539, 157] width 124 height 88
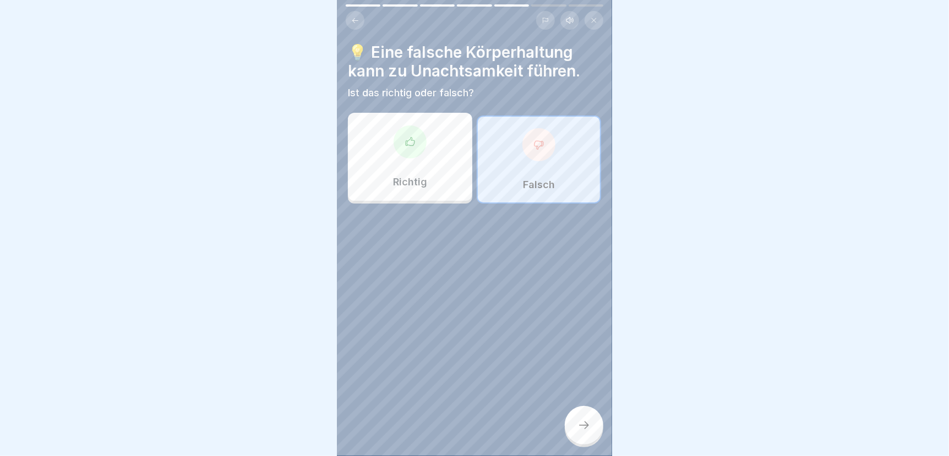
click at [590, 426] on icon at bounding box center [584, 425] width 13 height 13
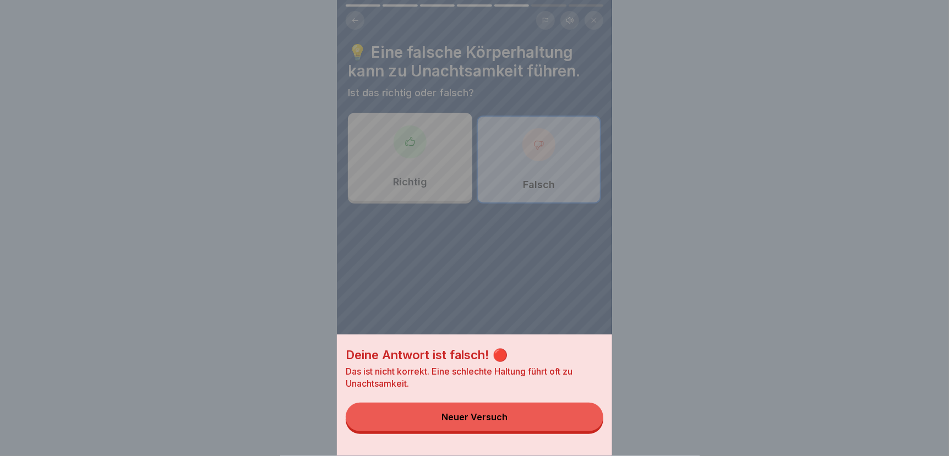
click at [568, 427] on button "Neuer Versuch" at bounding box center [475, 417] width 258 height 29
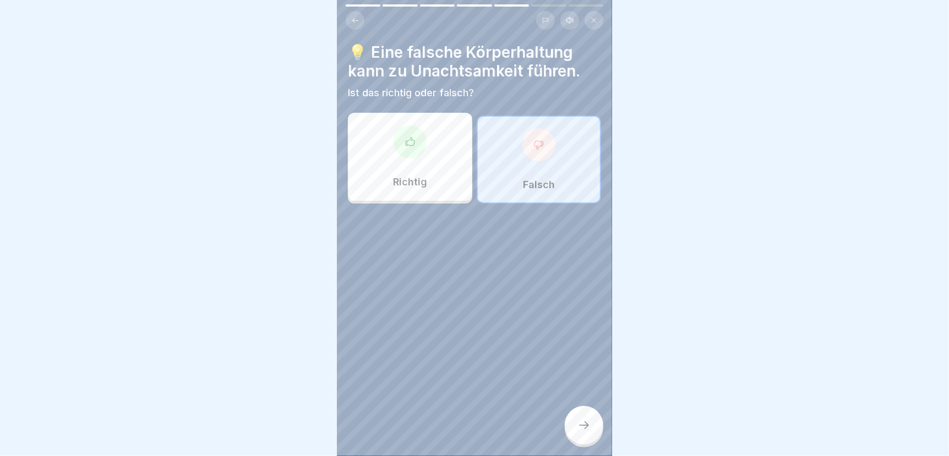
click at [389, 169] on div "Richtig" at bounding box center [410, 157] width 124 height 88
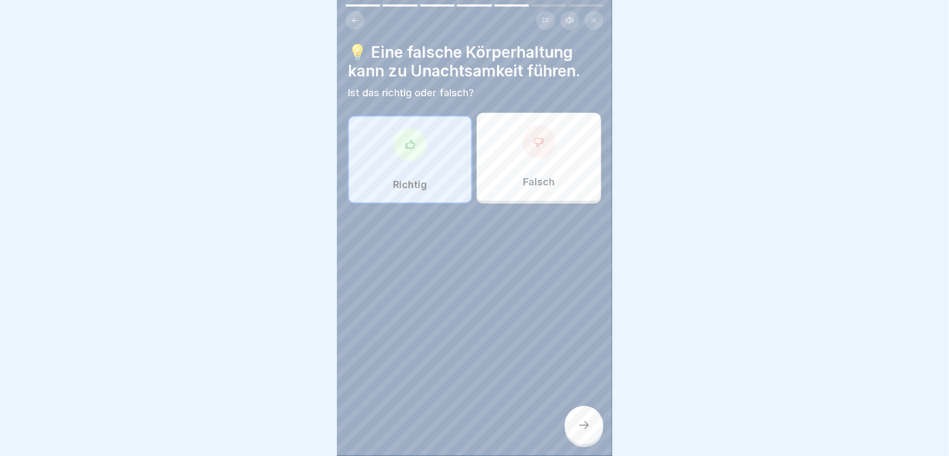
click at [580, 427] on icon at bounding box center [584, 425] width 13 height 13
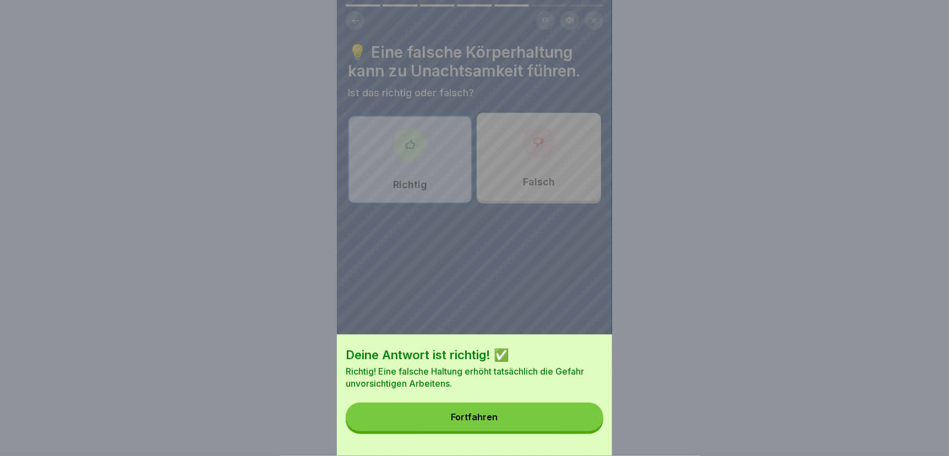
click at [507, 427] on button "Fortfahren" at bounding box center [475, 417] width 258 height 29
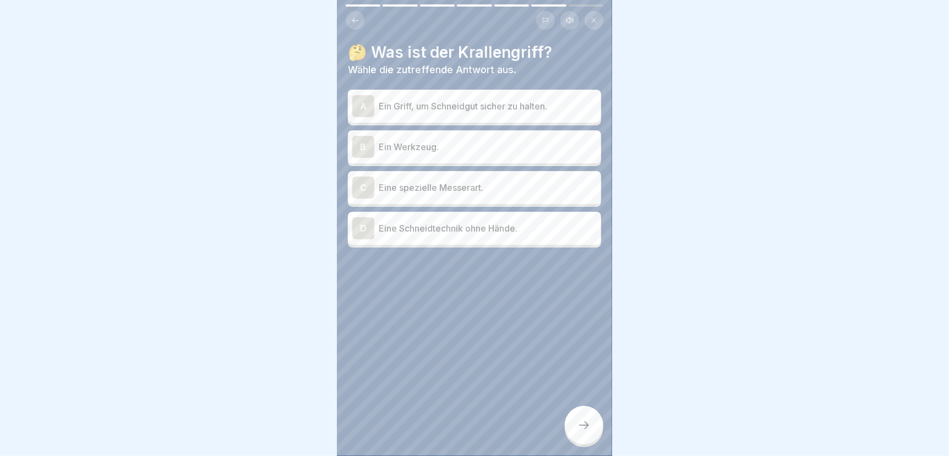
click at [488, 100] on p "Ein Griff, um Schneidgut sicher zu halten." at bounding box center [488, 106] width 218 height 13
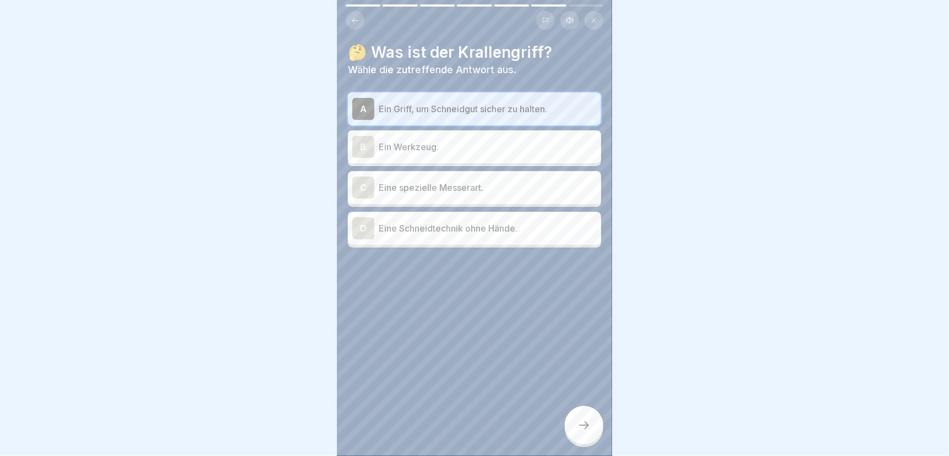
click at [583, 426] on icon at bounding box center [584, 425] width 13 height 13
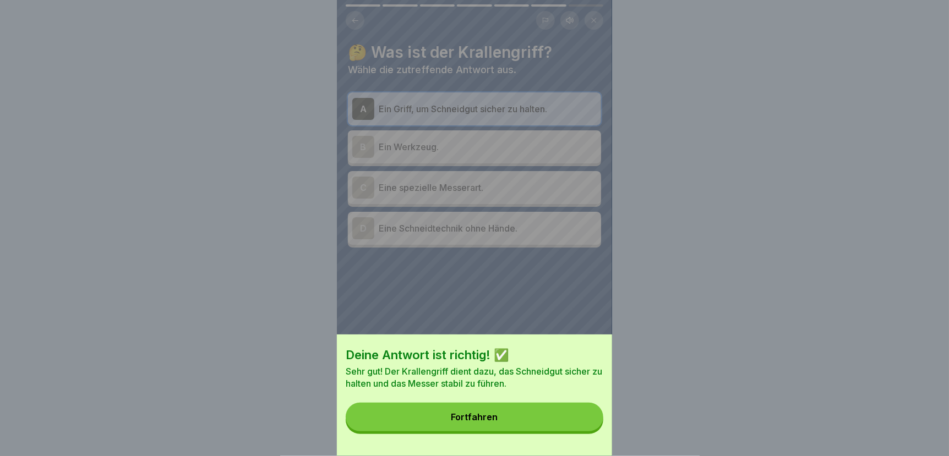
click at [583, 426] on button "Fortfahren" at bounding box center [475, 417] width 258 height 29
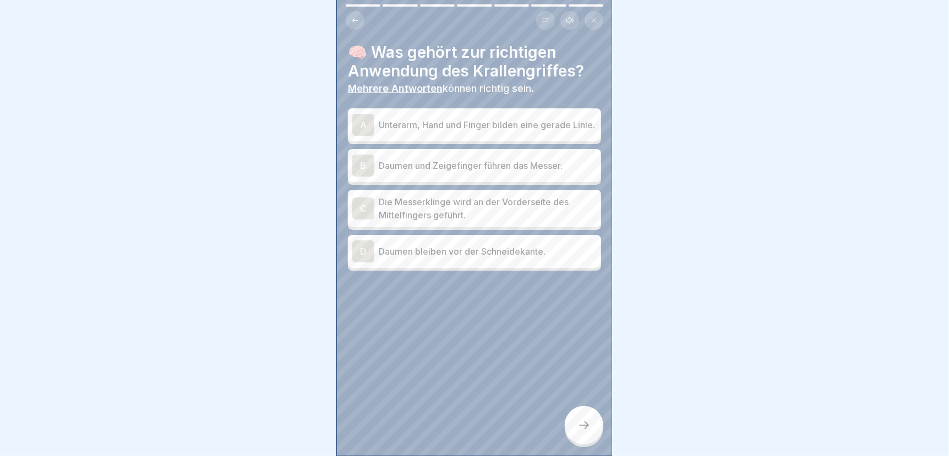
click at [472, 118] on p "Unterarm, Hand und Finger bilden eine gerade Linie." at bounding box center [488, 124] width 218 height 13
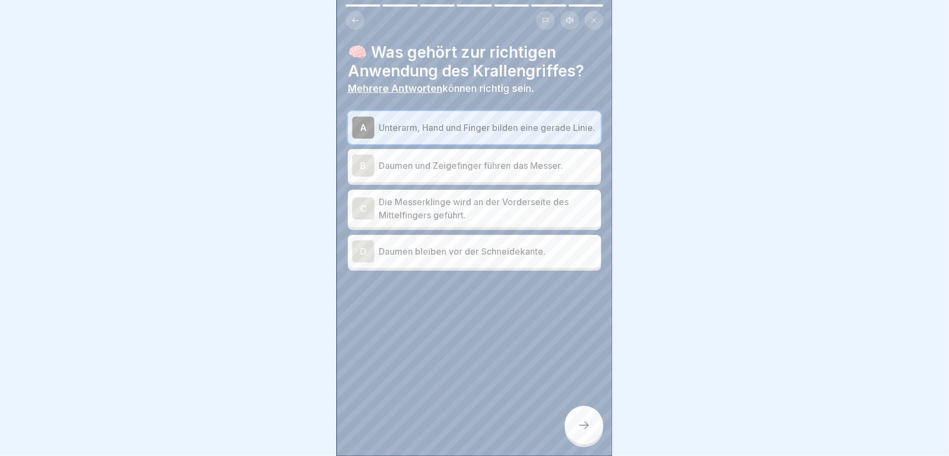
click at [436, 199] on p "Die Messerklinge wird an der Vorderseite des Mittelfingers geführt." at bounding box center [488, 208] width 218 height 26
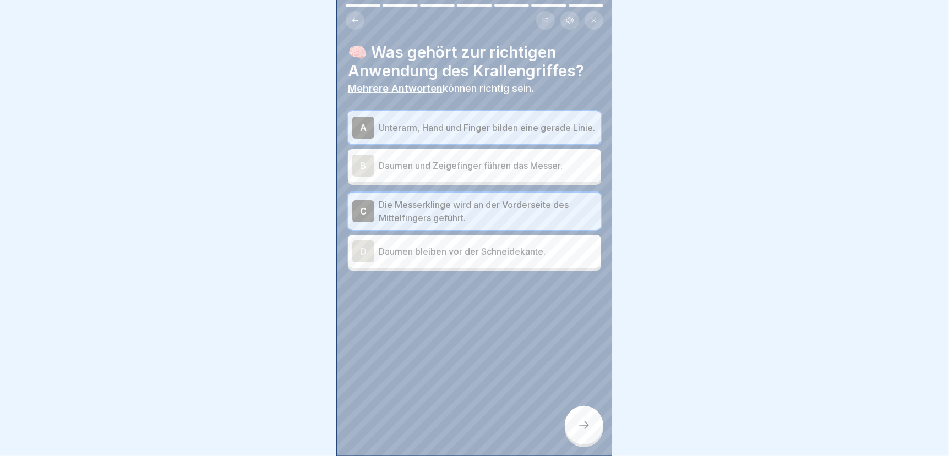
click at [579, 436] on div at bounding box center [584, 425] width 39 height 39
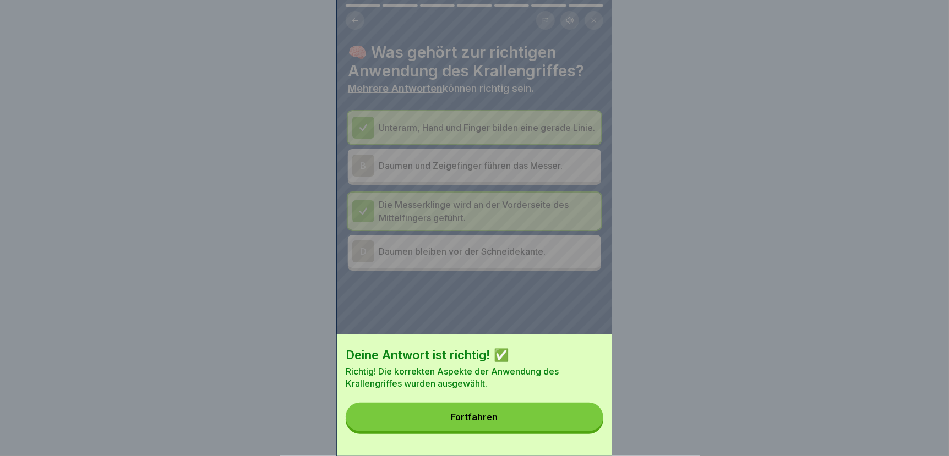
click at [575, 432] on button "Fortfahren" at bounding box center [475, 417] width 258 height 29
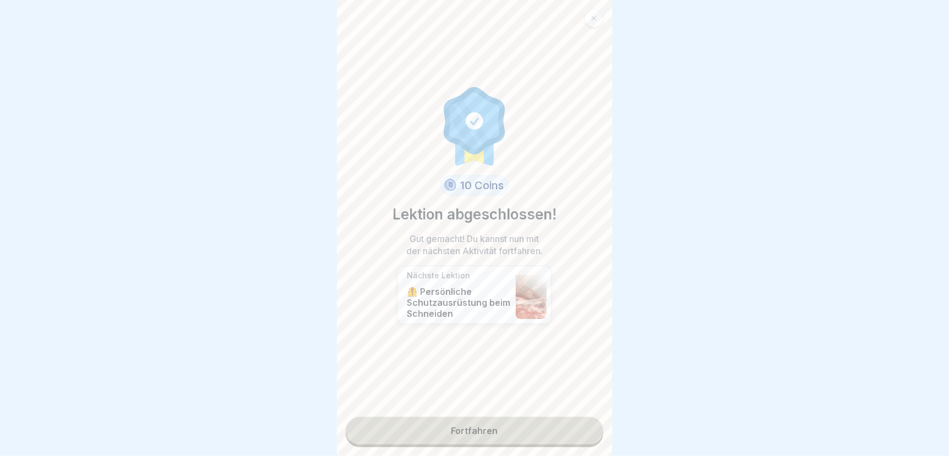
click at [492, 417] on link "Fortfahren" at bounding box center [475, 431] width 258 height 28
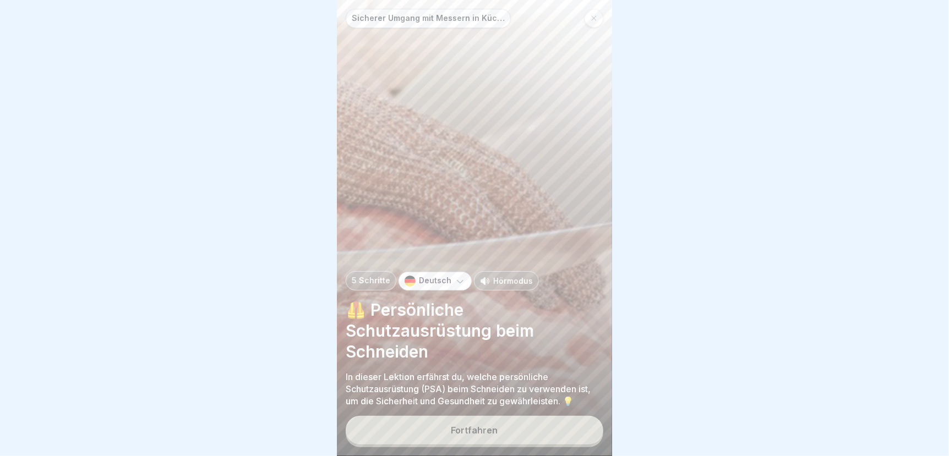
click at [461, 433] on div "Fortfahren" at bounding box center [474, 431] width 47 height 10
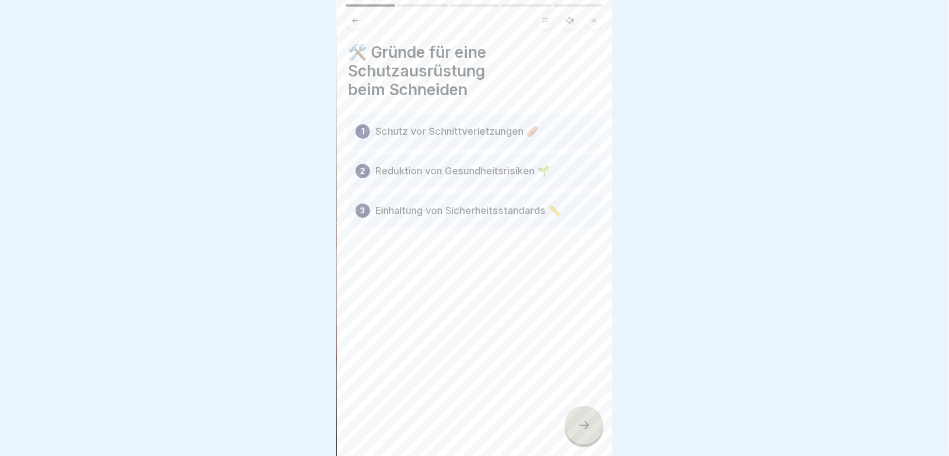
click at [576, 433] on div at bounding box center [584, 425] width 39 height 39
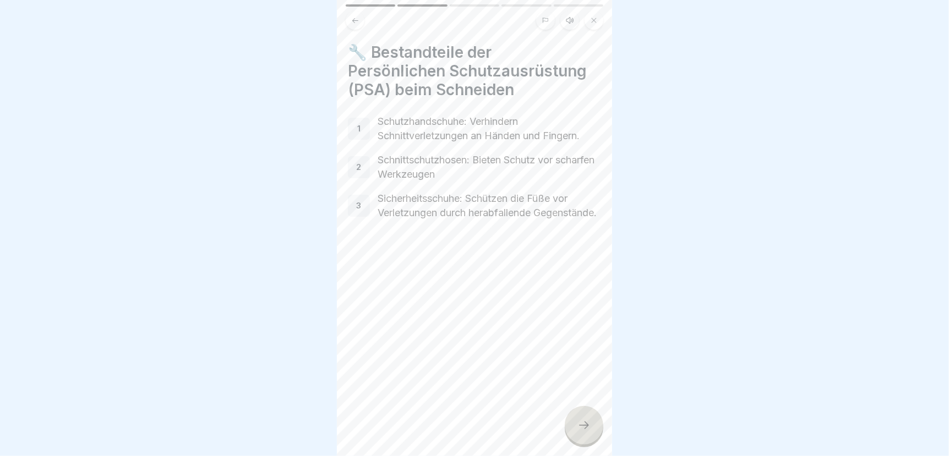
click at [582, 433] on div at bounding box center [584, 425] width 39 height 39
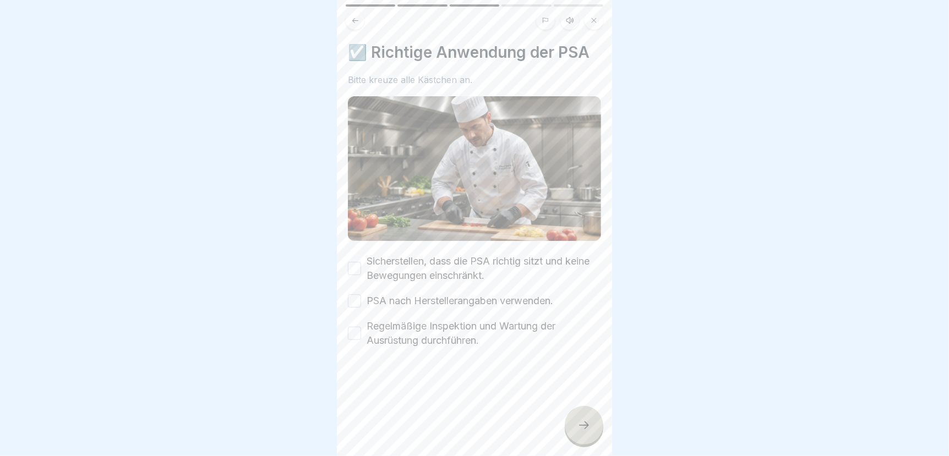
click at [352, 262] on button "Sicherstellen, dass die PSA richtig sitzt und keine Bewegungen einschränkt." at bounding box center [354, 268] width 13 height 13
click at [356, 295] on button "PSA nach Herstellerangaben verwenden." at bounding box center [354, 301] width 13 height 13
click at [356, 327] on button "Regelmäßige Inspektion und Wartung der Ausrüstung durchführen." at bounding box center [354, 333] width 13 height 13
click at [586, 431] on icon at bounding box center [584, 425] width 13 height 13
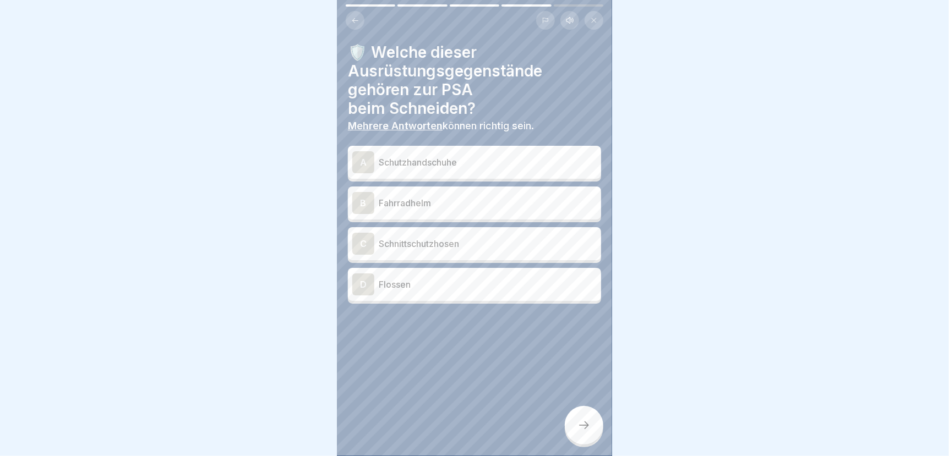
click at [390, 156] on p "Schutzhandschuhe" at bounding box center [488, 162] width 218 height 13
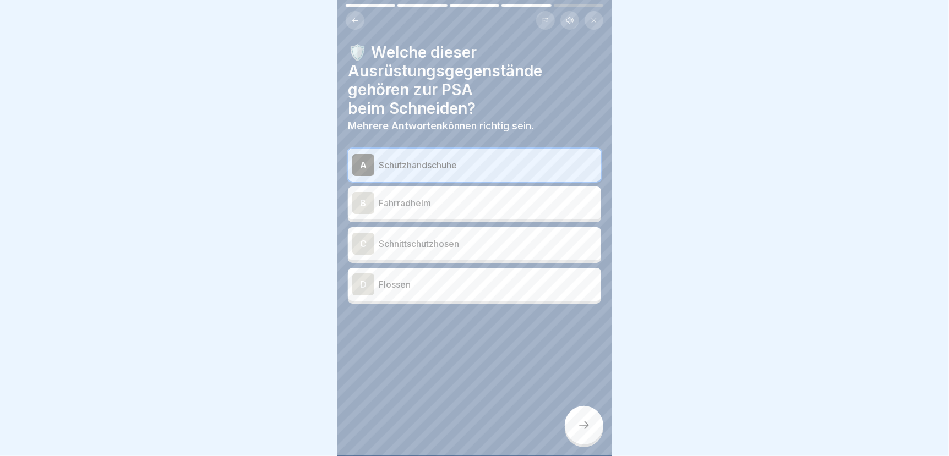
click at [396, 237] on p "Schnittschutzhosen" at bounding box center [488, 243] width 218 height 13
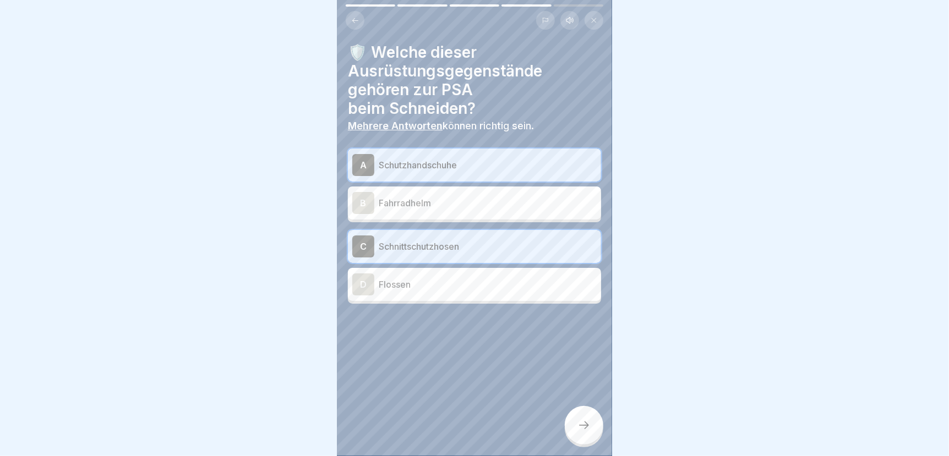
click at [582, 422] on icon at bounding box center [584, 425] width 13 height 13
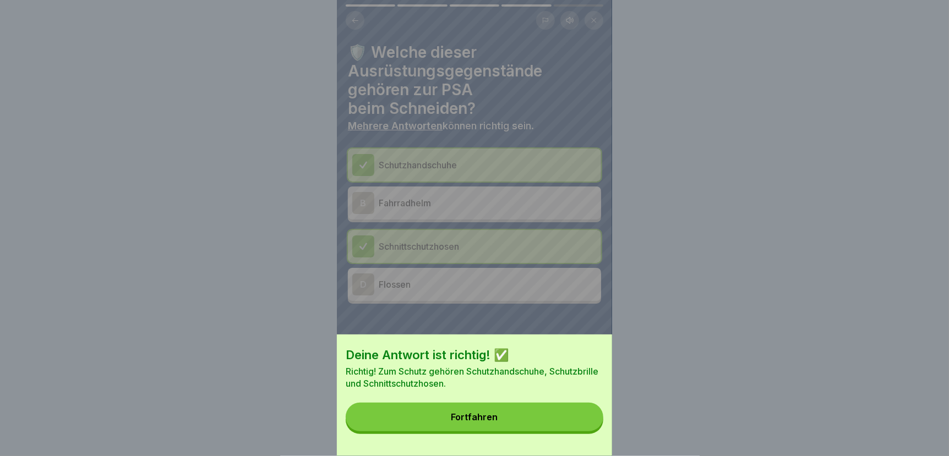
click at [564, 426] on button "Fortfahren" at bounding box center [475, 417] width 258 height 29
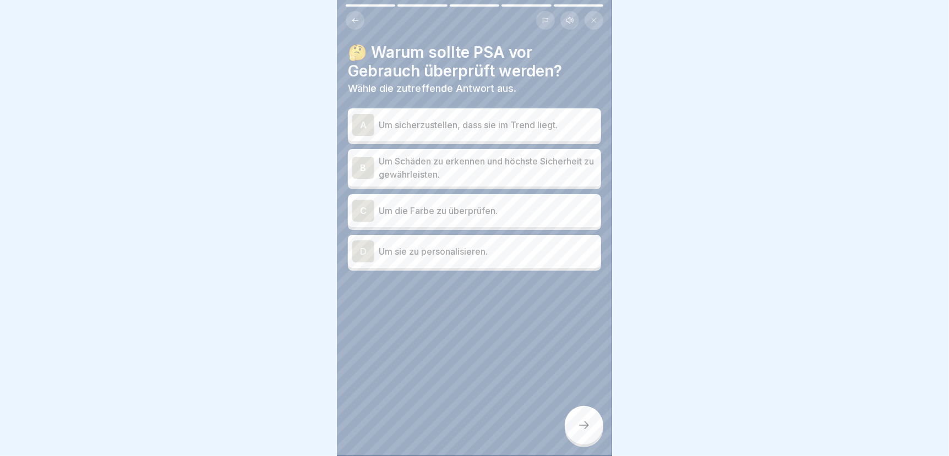
click at [381, 157] on p "Um Schäden zu erkennen und höchste Sicherheit zu gewährleisten." at bounding box center [488, 168] width 218 height 26
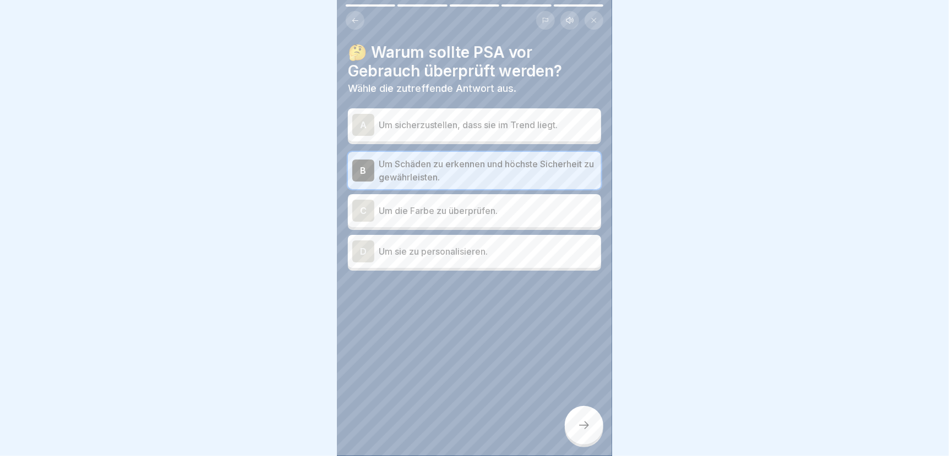
click at [580, 424] on icon at bounding box center [584, 425] width 13 height 13
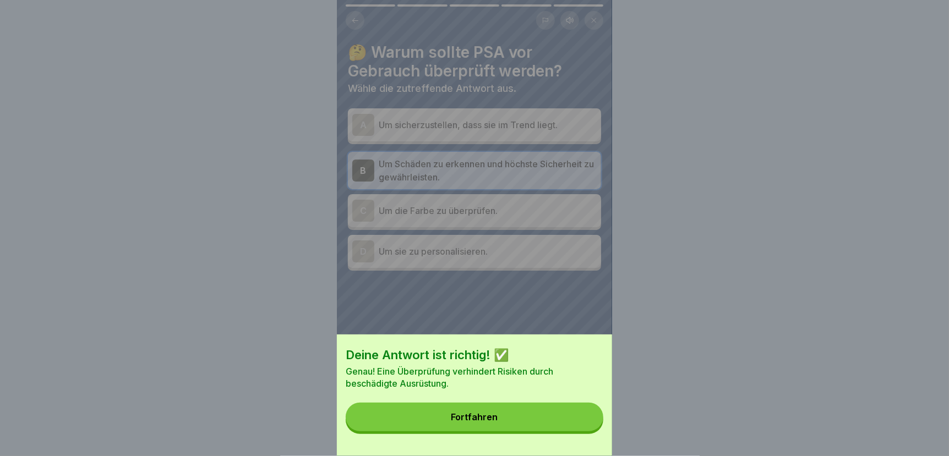
click at [567, 425] on button "Fortfahren" at bounding box center [475, 417] width 258 height 29
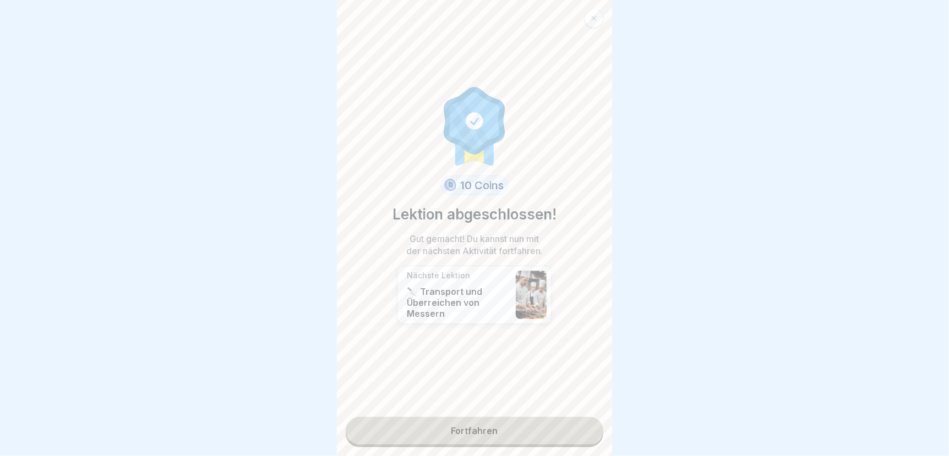
click at [537, 437] on div "10 Coins Lektion abgeschlossen! Gut gemacht! Du kannst nun mit der nächsten Akt…" at bounding box center [474, 228] width 275 height 456
click at [534, 428] on link "Fortfahren" at bounding box center [475, 431] width 258 height 28
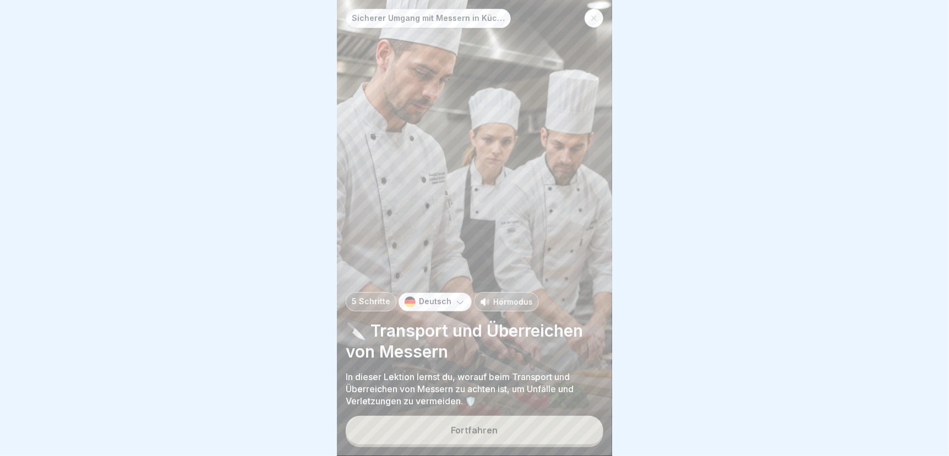
click at [444, 428] on button "Fortfahren" at bounding box center [475, 430] width 258 height 29
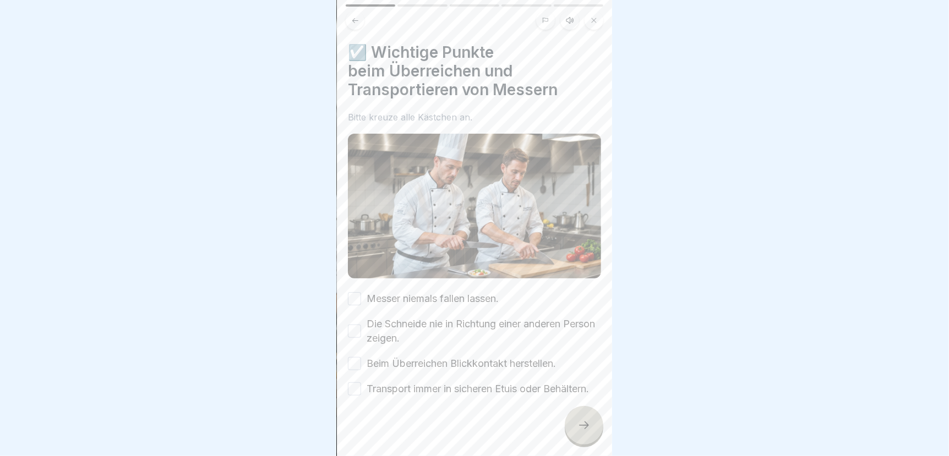
click at [353, 292] on button "Messer niemals fallen lassen." at bounding box center [354, 298] width 13 height 13
click at [355, 325] on button "Die Schneide nie in Richtung einer anderen Person zeigen." at bounding box center [354, 331] width 13 height 13
click at [355, 357] on button "Beim Überreichen Blickkontakt herstellen." at bounding box center [354, 363] width 13 height 13
click at [353, 384] on button "Transport immer in sicheren Etuis oder Behältern." at bounding box center [354, 389] width 13 height 13
click at [578, 427] on icon at bounding box center [584, 425] width 13 height 13
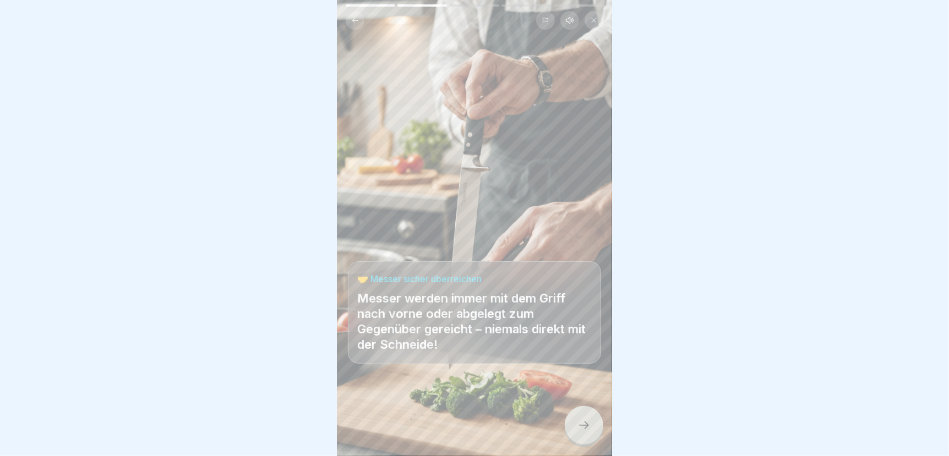
click at [583, 425] on icon at bounding box center [584, 425] width 13 height 13
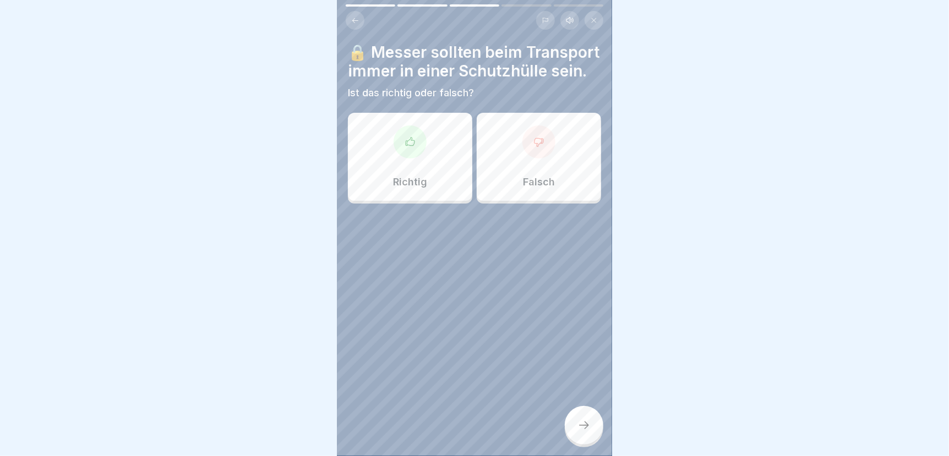
click at [423, 185] on p "Richtig" at bounding box center [410, 182] width 34 height 12
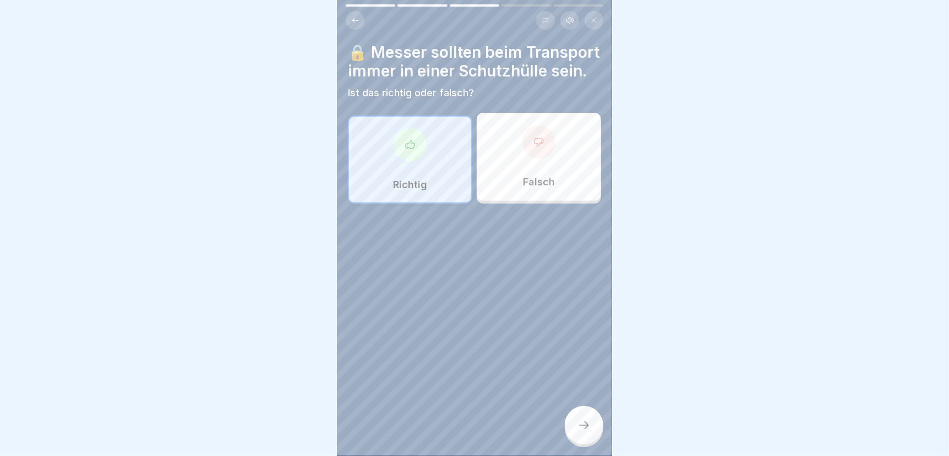
click at [574, 421] on div at bounding box center [584, 425] width 39 height 39
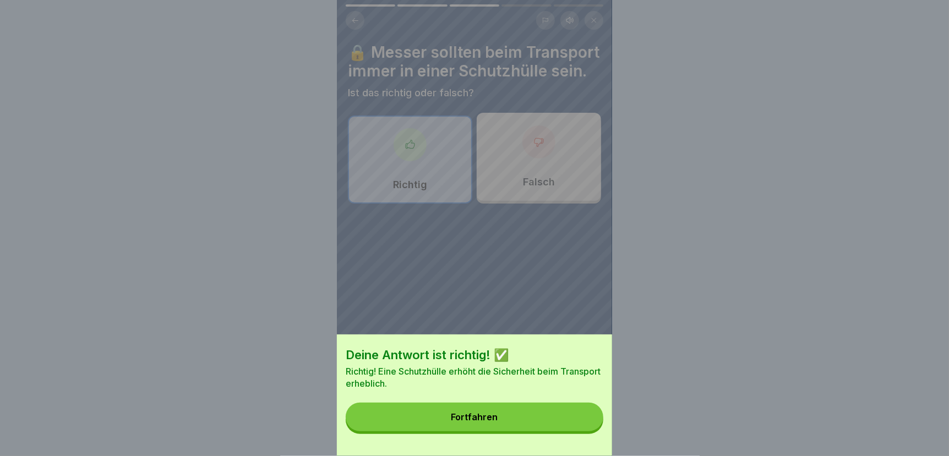
click at [574, 421] on button "Fortfahren" at bounding box center [475, 417] width 258 height 29
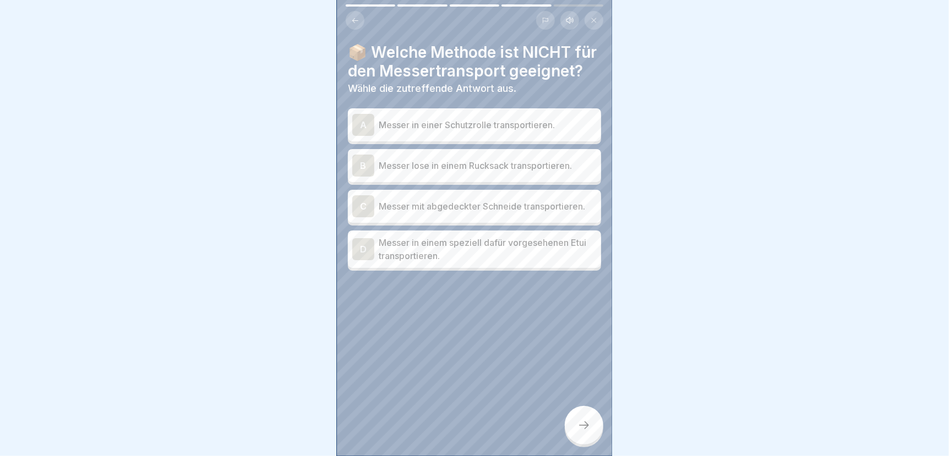
click at [428, 172] on p "Messer lose in einem Rucksack transportieren." at bounding box center [488, 165] width 218 height 13
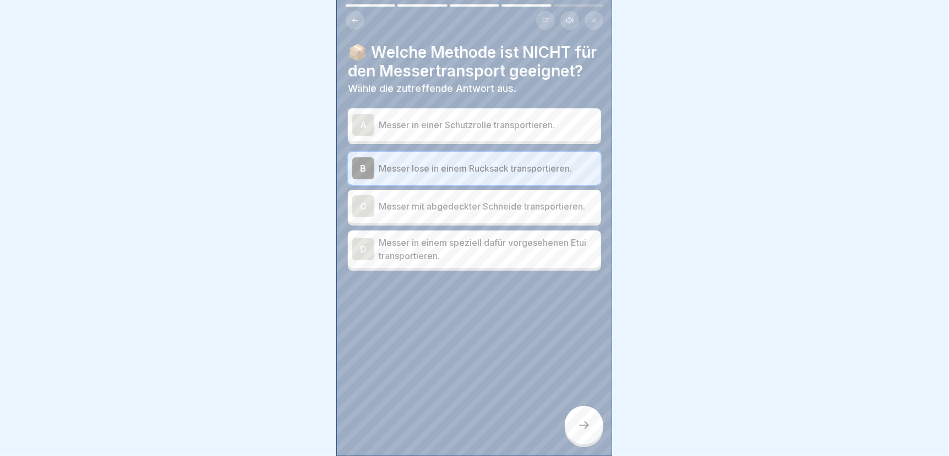
click at [578, 434] on div at bounding box center [584, 425] width 39 height 39
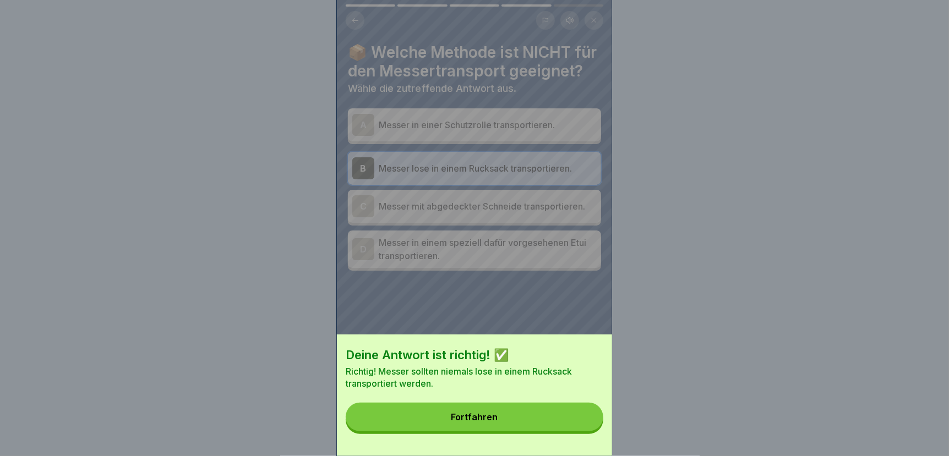
click at [563, 427] on button "Fortfahren" at bounding box center [475, 417] width 258 height 29
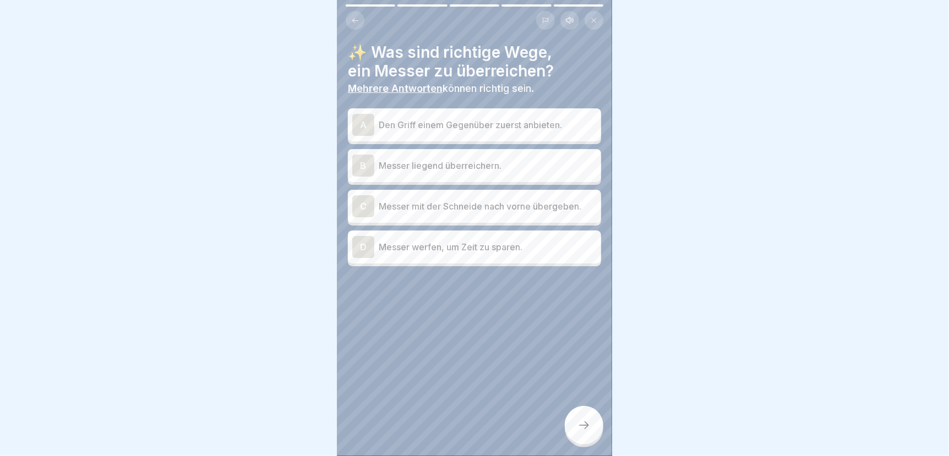
click at [446, 118] on p "Den Griff einem Gegenüber zuerst anbieten." at bounding box center [488, 124] width 218 height 13
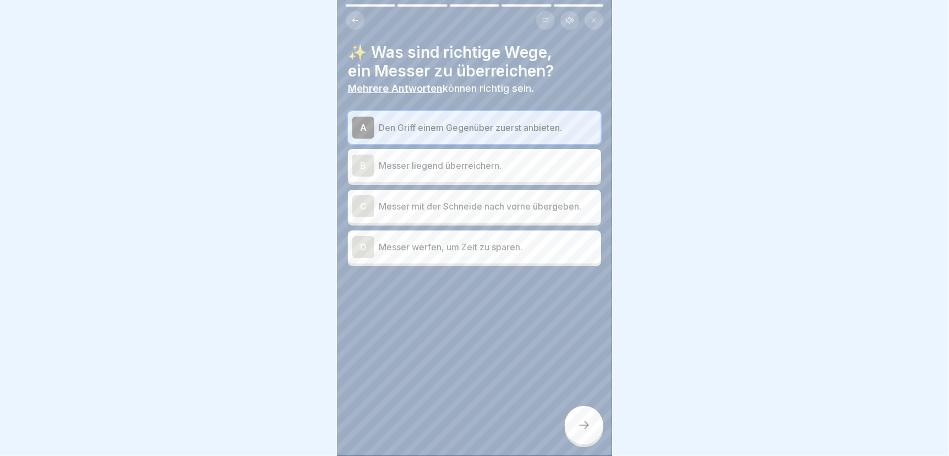
click at [449, 159] on p "Messer liegend überreichern." at bounding box center [488, 165] width 218 height 13
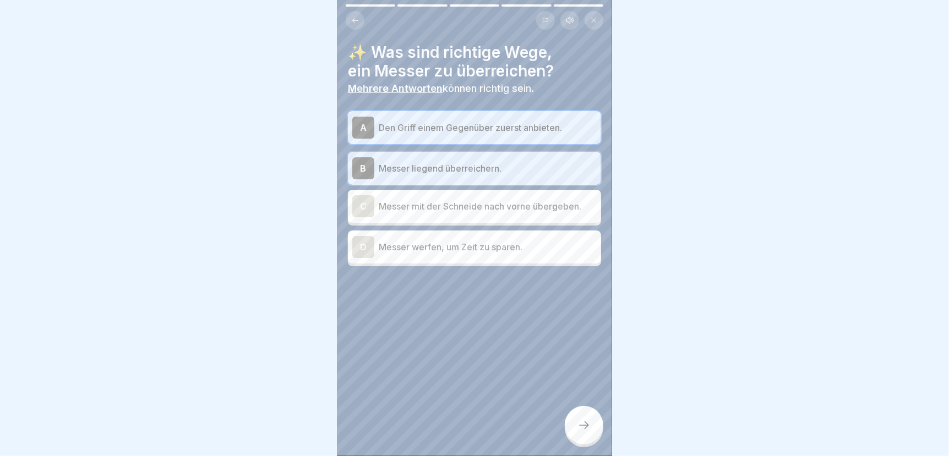
click at [576, 438] on div at bounding box center [584, 425] width 39 height 39
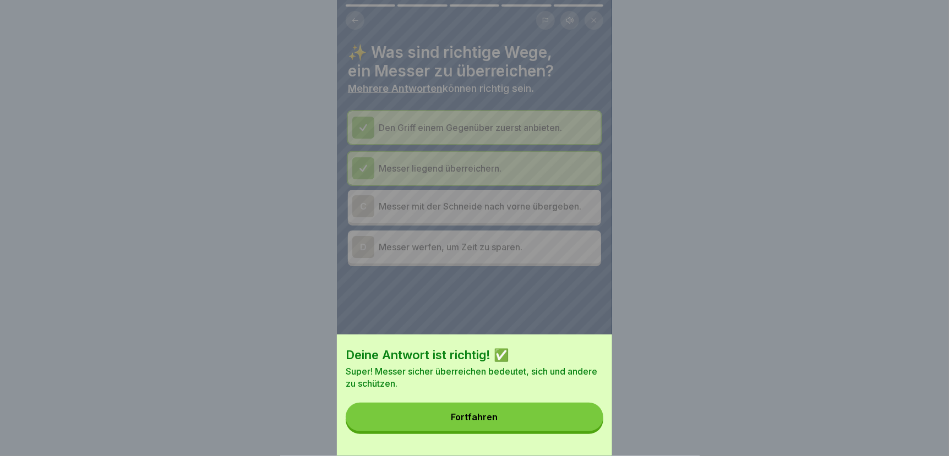
click at [534, 432] on button "Fortfahren" at bounding box center [475, 417] width 258 height 29
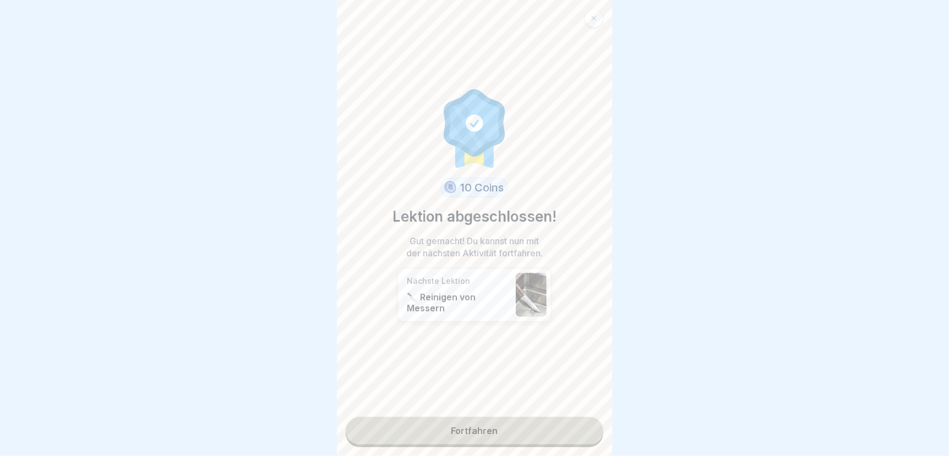
click at [519, 426] on link "Fortfahren" at bounding box center [475, 431] width 258 height 28
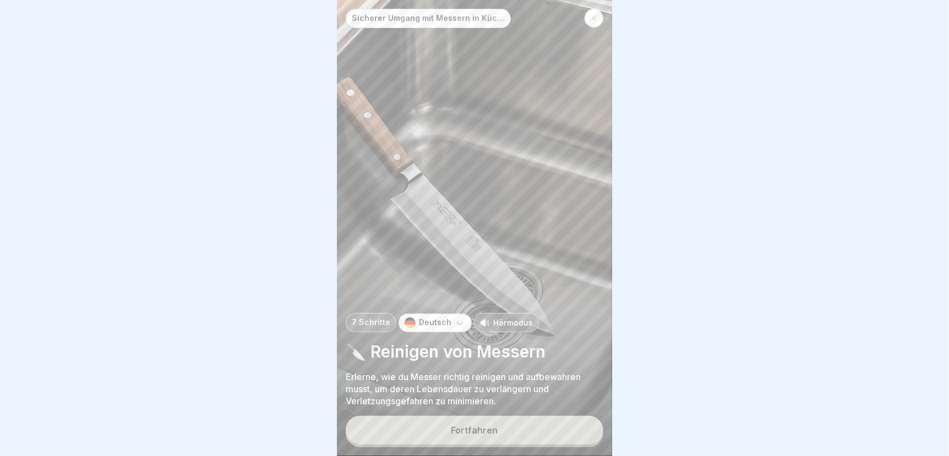
click at [406, 425] on button "Fortfahren" at bounding box center [475, 430] width 258 height 29
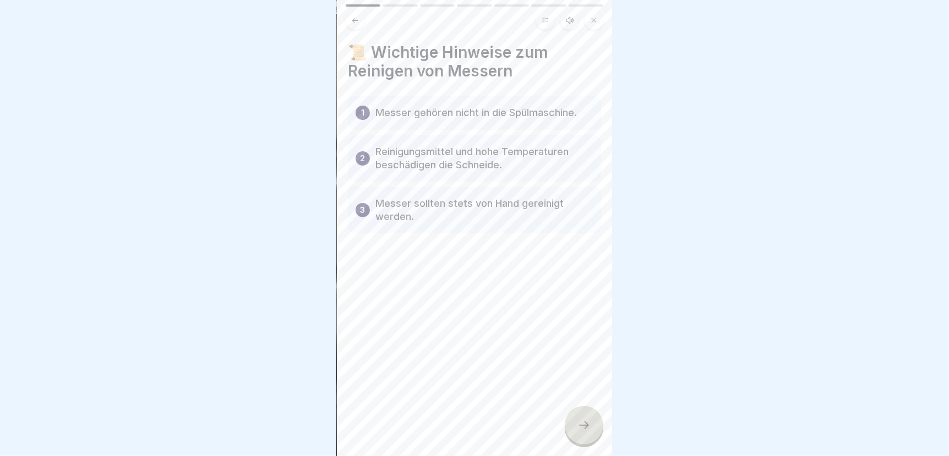
click at [586, 427] on icon at bounding box center [584, 425] width 13 height 13
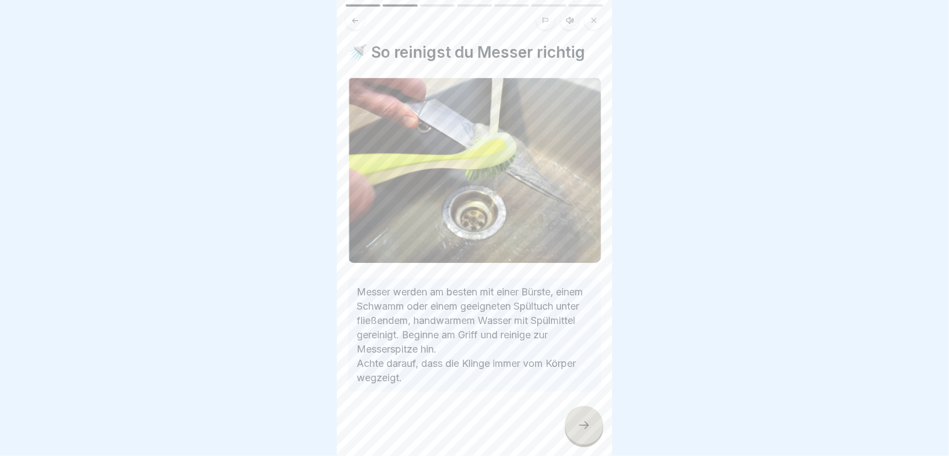
click at [581, 422] on icon at bounding box center [584, 425] width 13 height 13
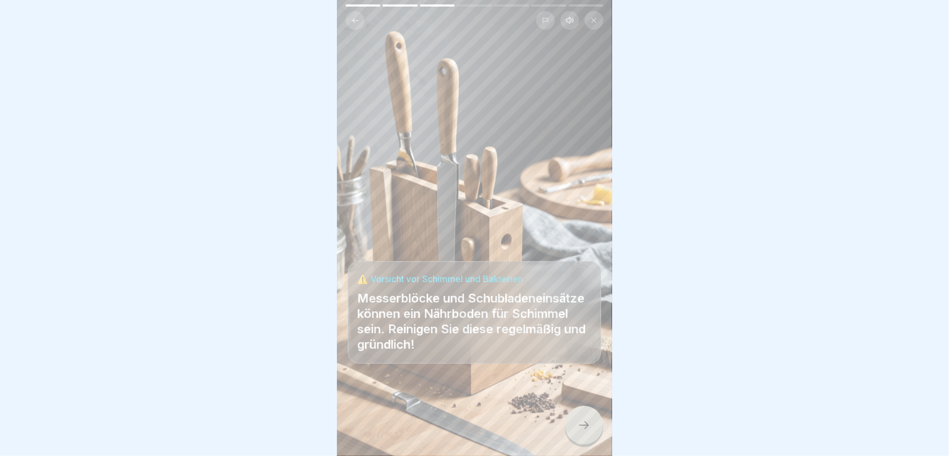
click at [592, 431] on div at bounding box center [584, 425] width 39 height 39
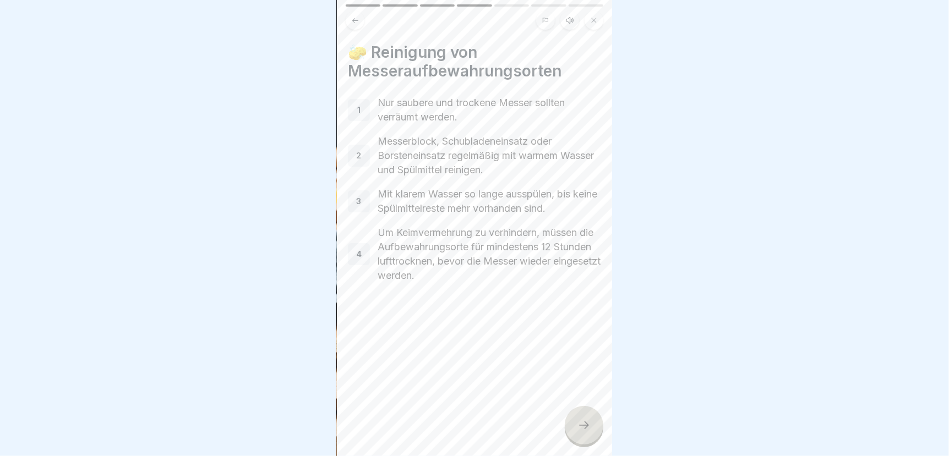
click at [592, 431] on div at bounding box center [584, 425] width 39 height 39
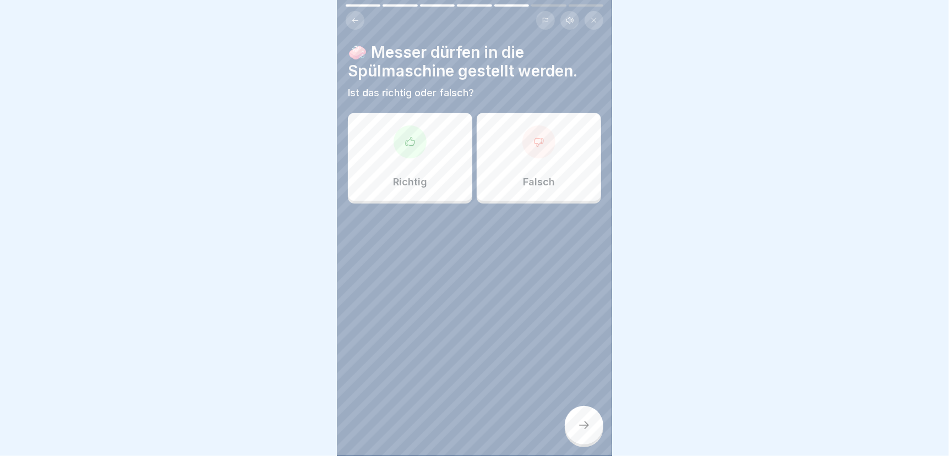
click at [534, 157] on div "Falsch" at bounding box center [539, 157] width 124 height 88
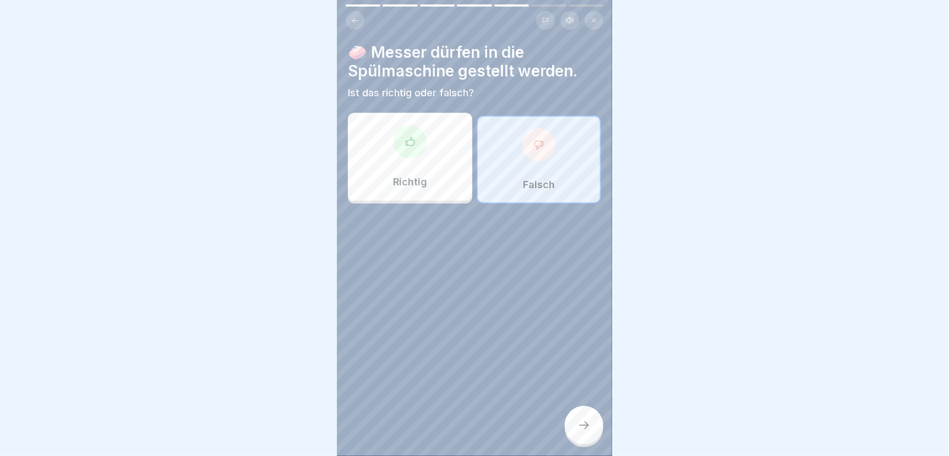
click at [586, 434] on div at bounding box center [584, 425] width 39 height 39
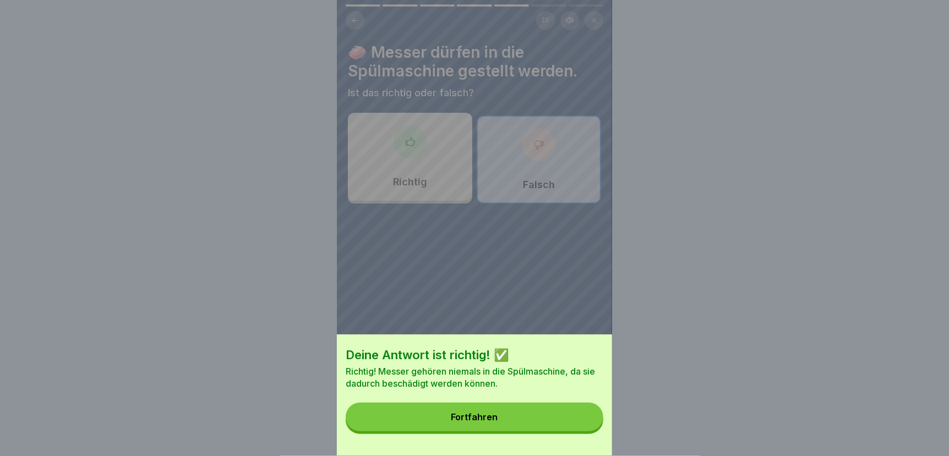
click at [581, 432] on button "Fortfahren" at bounding box center [475, 417] width 258 height 29
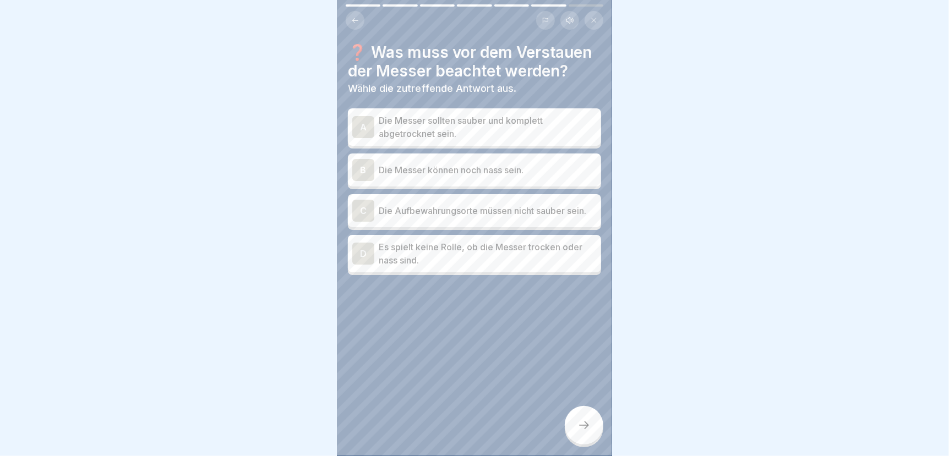
click at [489, 132] on p "Die Messer sollten sauber und komplett abgetrocknet sein." at bounding box center [488, 127] width 218 height 26
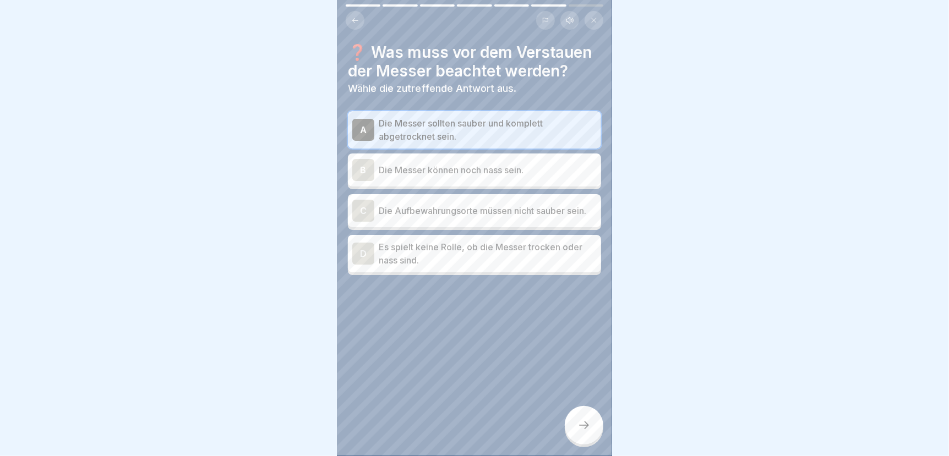
click at [580, 422] on icon at bounding box center [584, 425] width 13 height 13
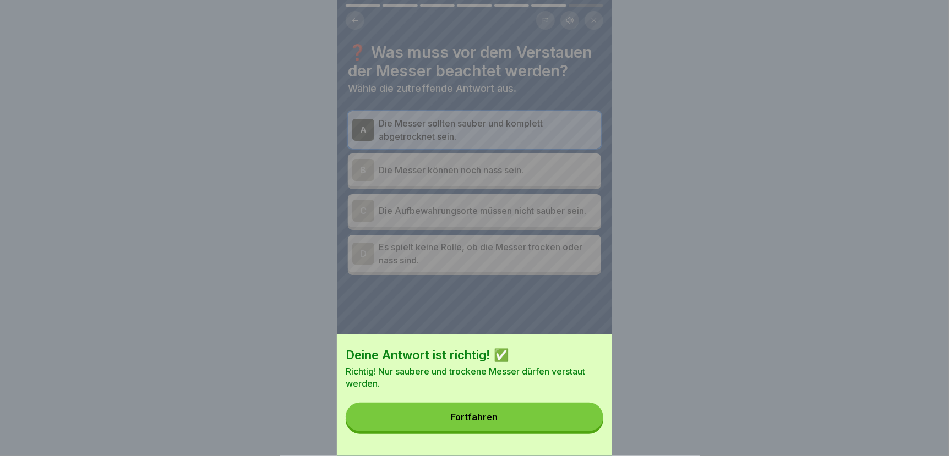
click at [580, 422] on button "Fortfahren" at bounding box center [475, 417] width 258 height 29
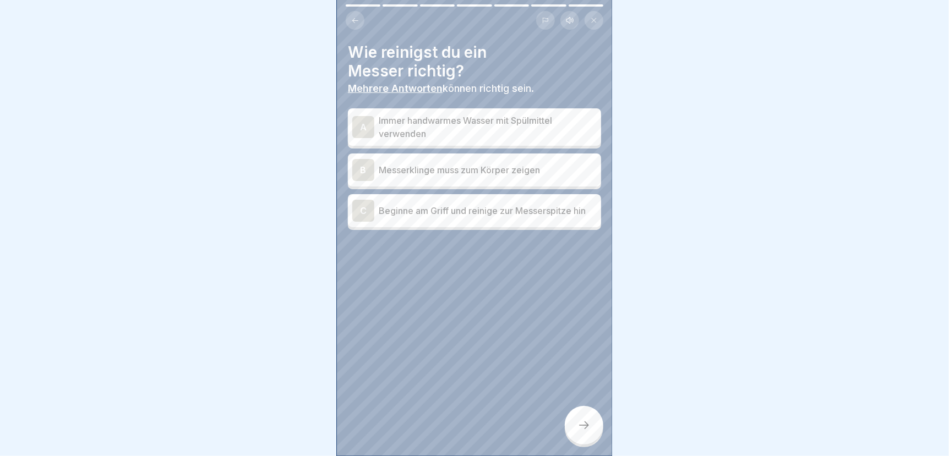
click at [478, 204] on p "Beginne am Griff und reinige zur Messerspitze hin" at bounding box center [488, 210] width 218 height 13
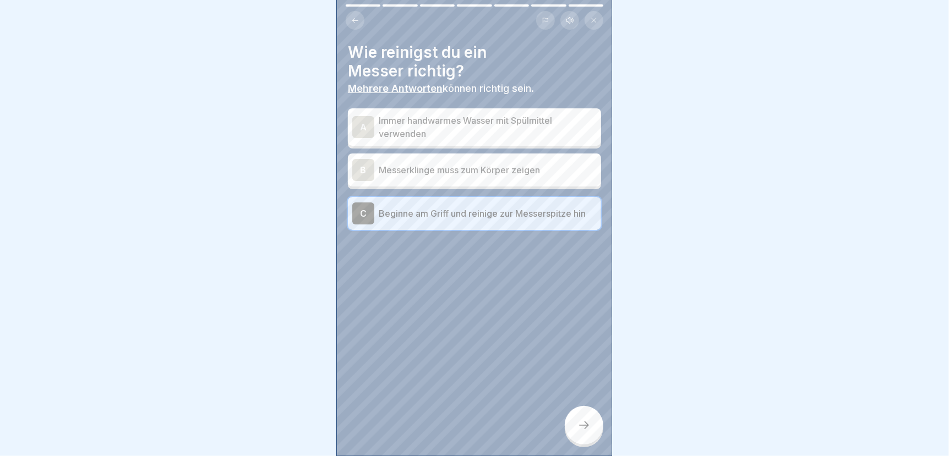
click at [459, 114] on p "Immer handwarmes Wasser mit Spülmittel verwenden" at bounding box center [488, 127] width 218 height 26
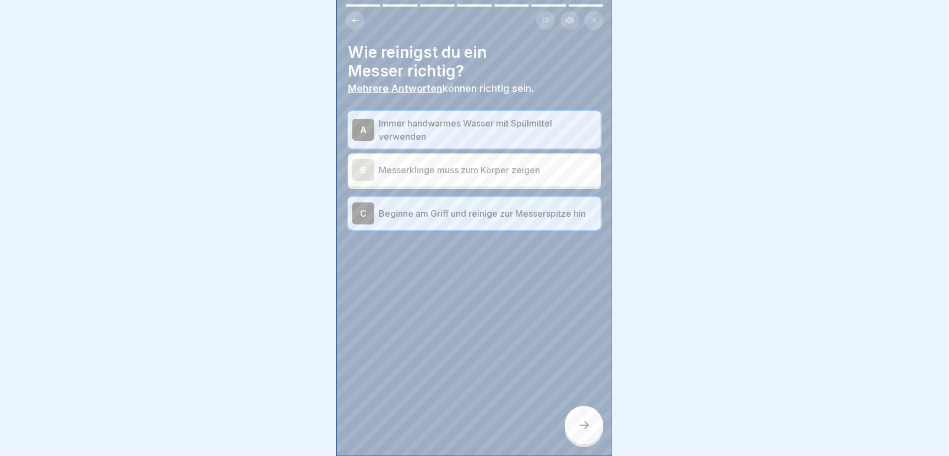
click at [584, 428] on icon at bounding box center [584, 425] width 13 height 13
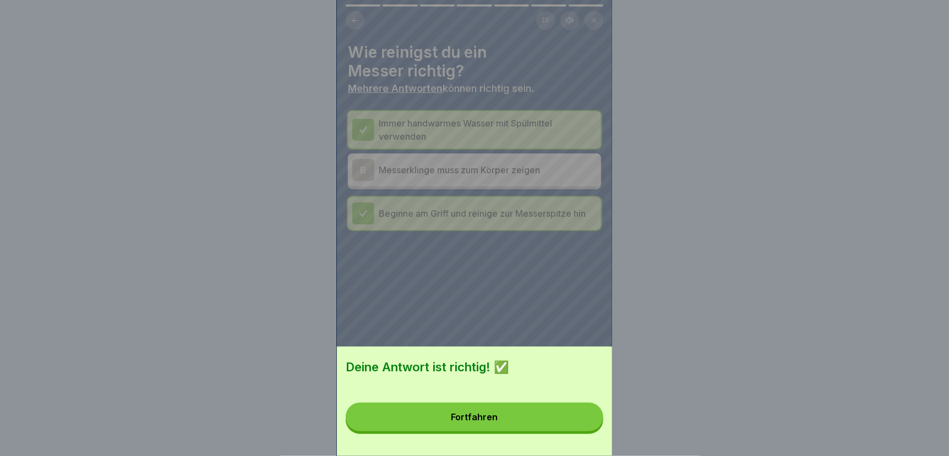
click at [572, 421] on button "Fortfahren" at bounding box center [475, 417] width 258 height 29
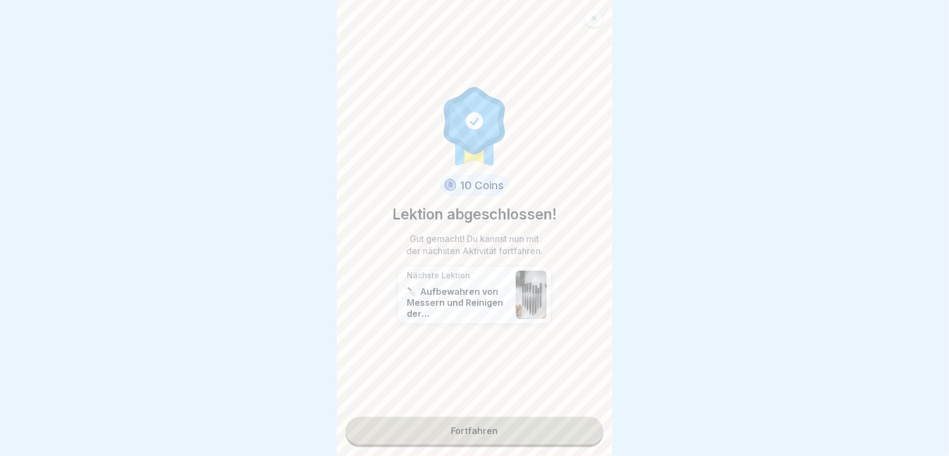
click at [489, 422] on link "Fortfahren" at bounding box center [475, 431] width 258 height 28
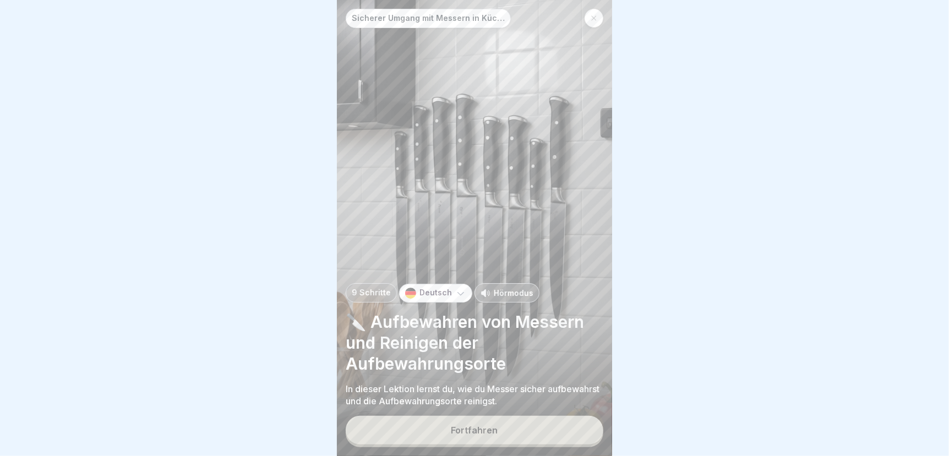
click at [477, 428] on div "Fortfahren" at bounding box center [474, 431] width 47 height 10
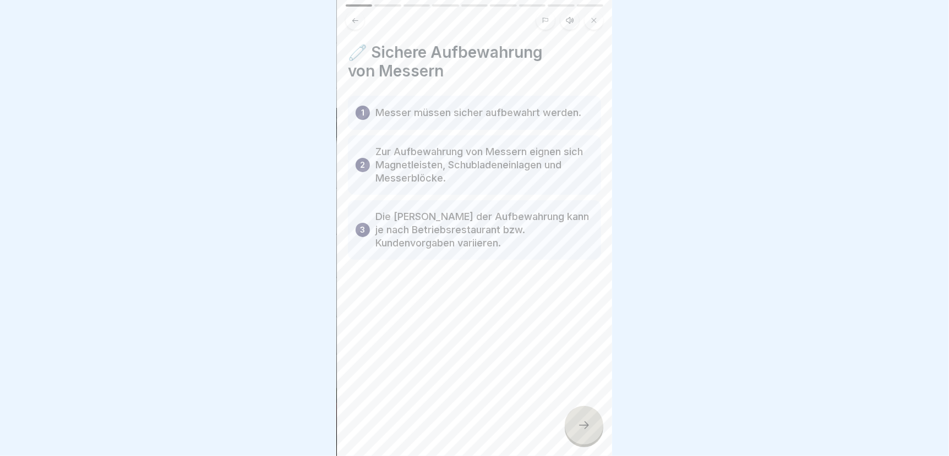
click at [579, 428] on icon at bounding box center [584, 425] width 13 height 13
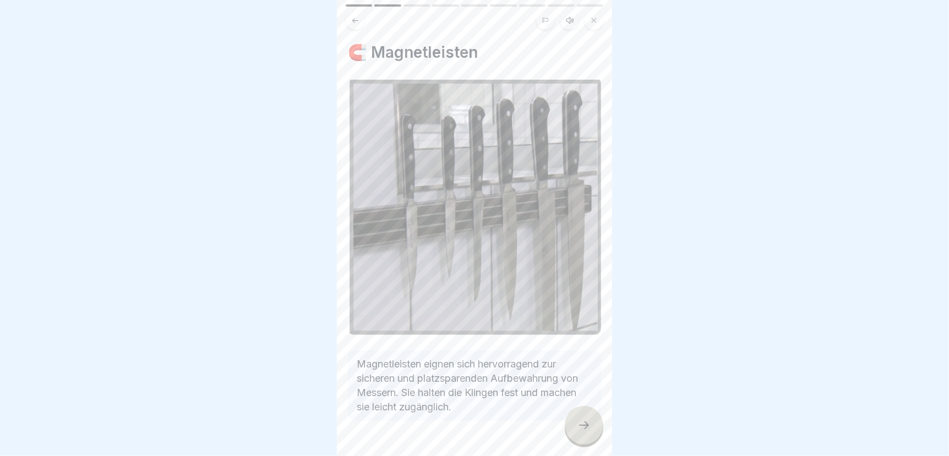
click at [584, 426] on icon at bounding box center [584, 425] width 13 height 13
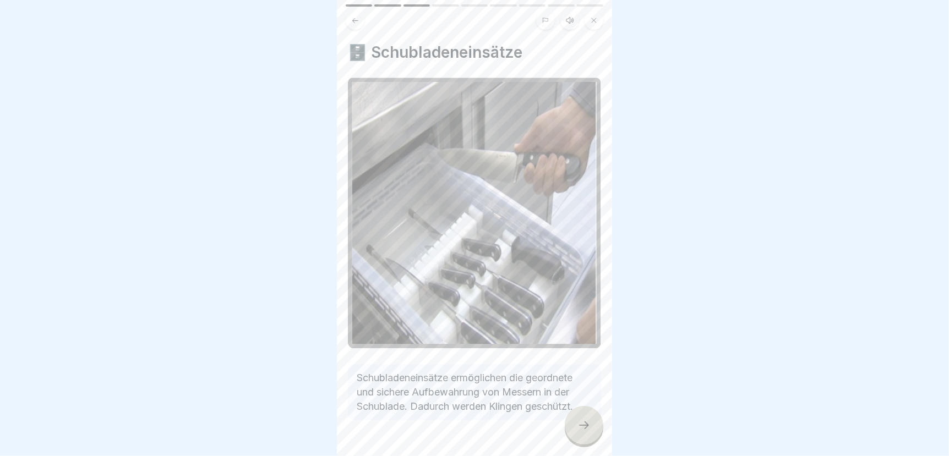
click at [584, 426] on icon at bounding box center [584, 425] width 13 height 13
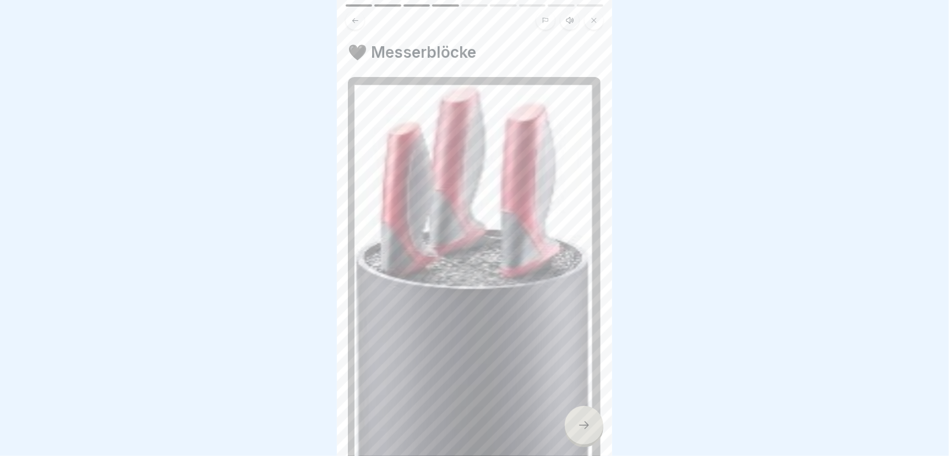
click at [584, 426] on icon at bounding box center [584, 425] width 13 height 13
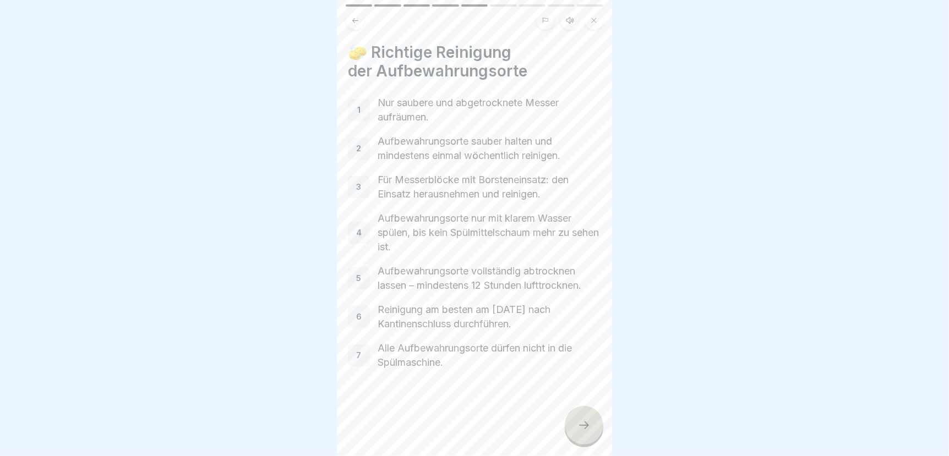
click at [584, 427] on icon at bounding box center [584, 425] width 13 height 13
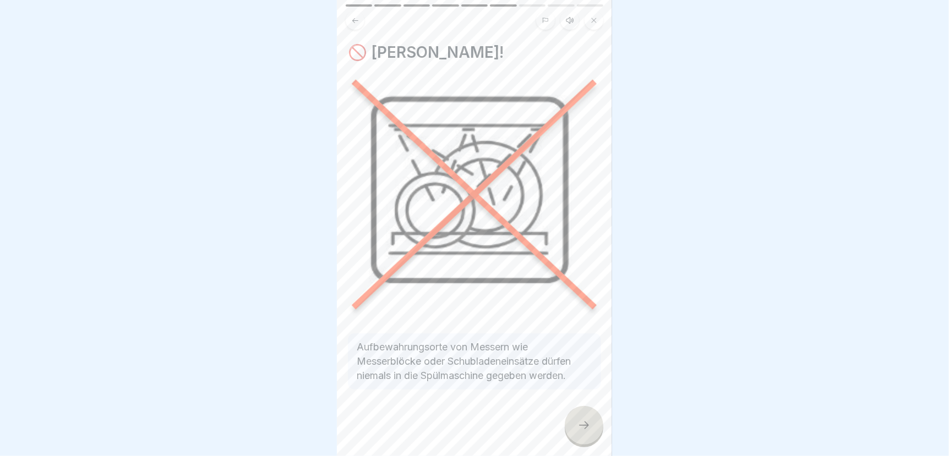
click at [584, 427] on icon at bounding box center [584, 425] width 13 height 13
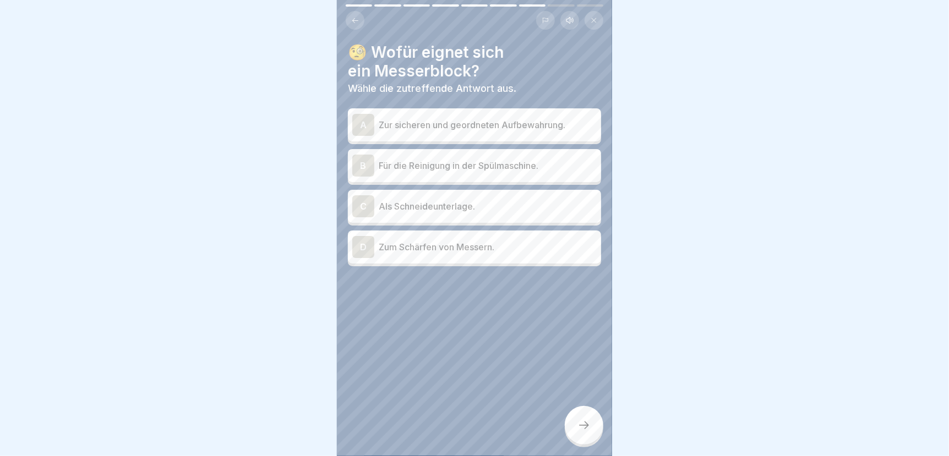
click at [529, 118] on p "Zur sicheren und geordneten Aufbewahrung." at bounding box center [488, 124] width 218 height 13
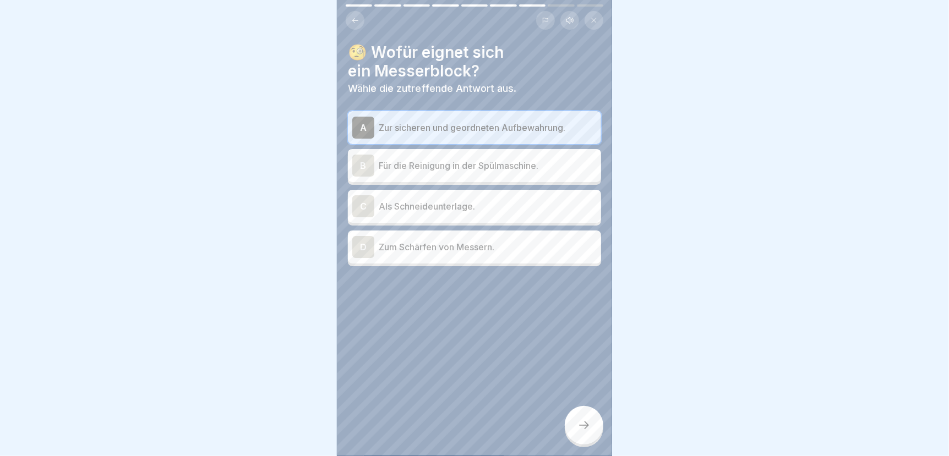
click at [581, 424] on icon at bounding box center [584, 425] width 13 height 13
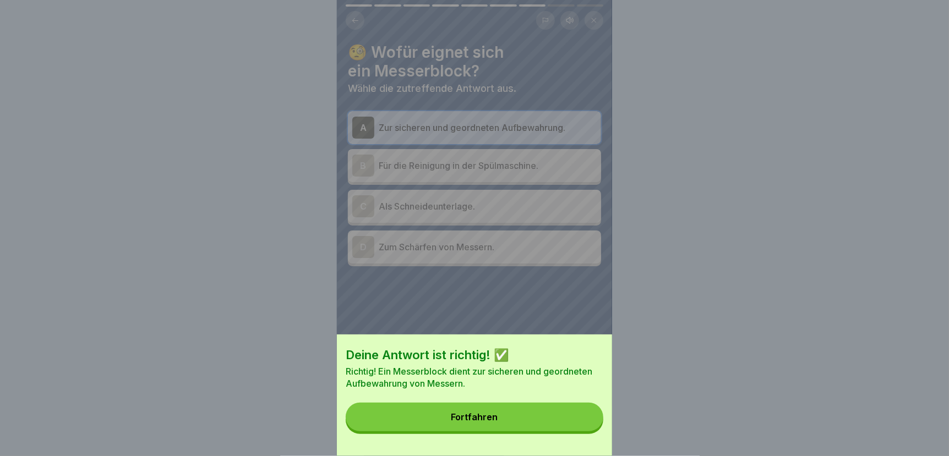
click at [554, 420] on button "Fortfahren" at bounding box center [475, 417] width 258 height 29
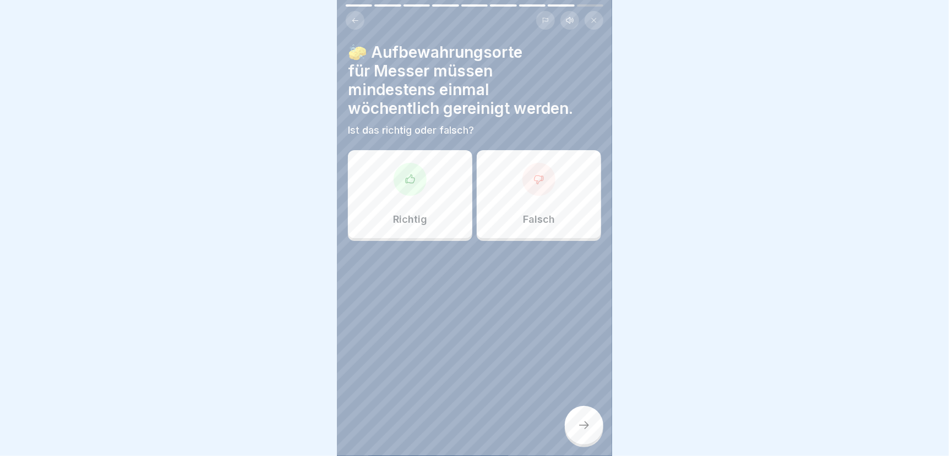
click at [527, 202] on div "Falsch" at bounding box center [539, 194] width 124 height 88
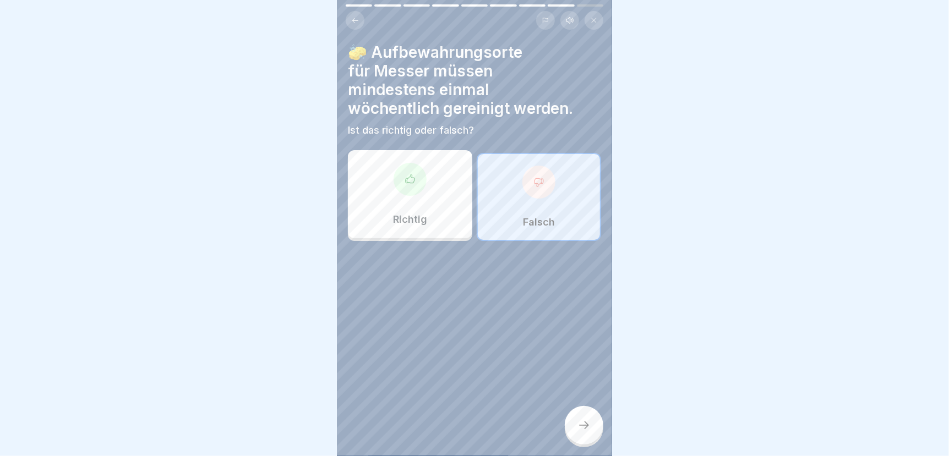
click at [584, 419] on div at bounding box center [584, 425] width 39 height 39
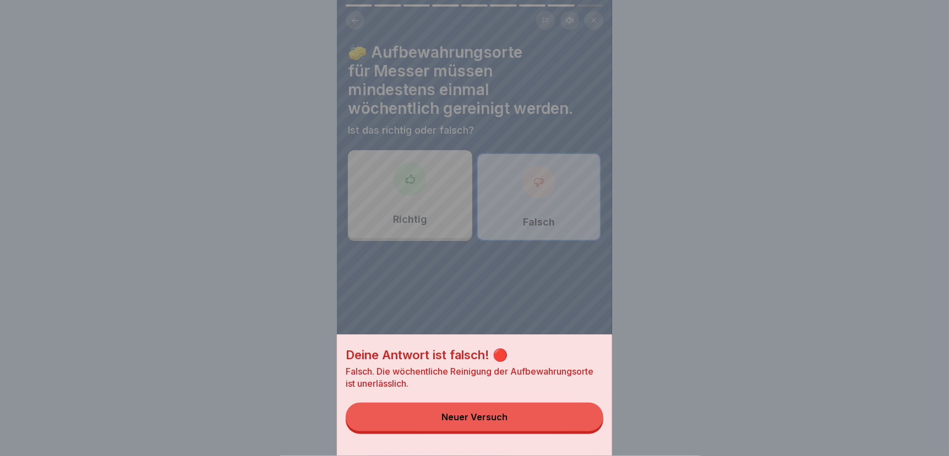
click at [568, 421] on button "Neuer Versuch" at bounding box center [475, 417] width 258 height 29
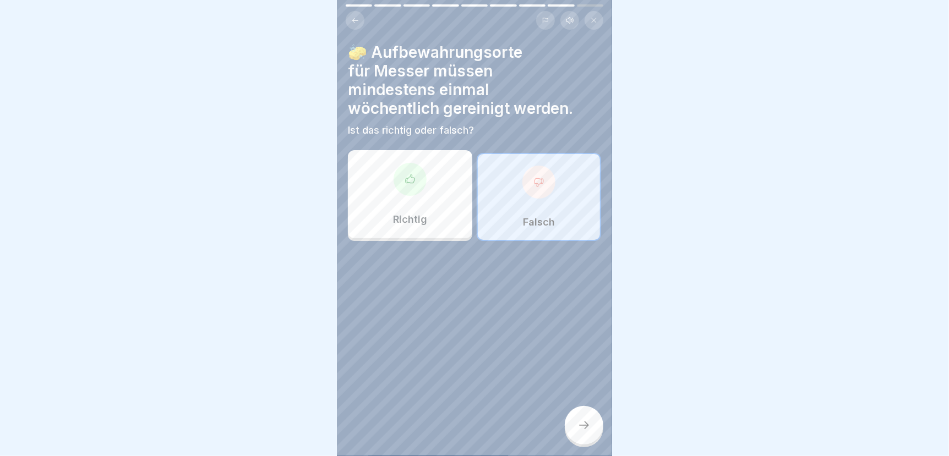
click at [436, 195] on div "Richtig" at bounding box center [410, 194] width 124 height 88
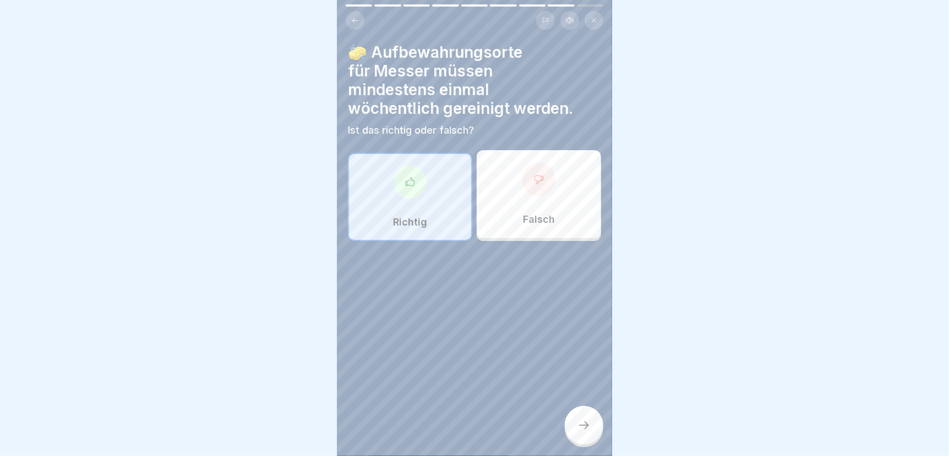
click at [575, 425] on div at bounding box center [584, 425] width 39 height 39
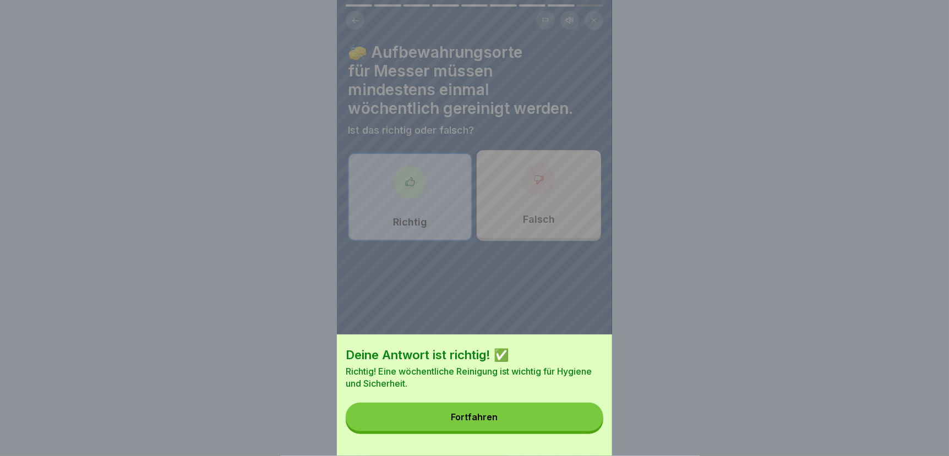
click at [548, 420] on button "Fortfahren" at bounding box center [475, 417] width 258 height 29
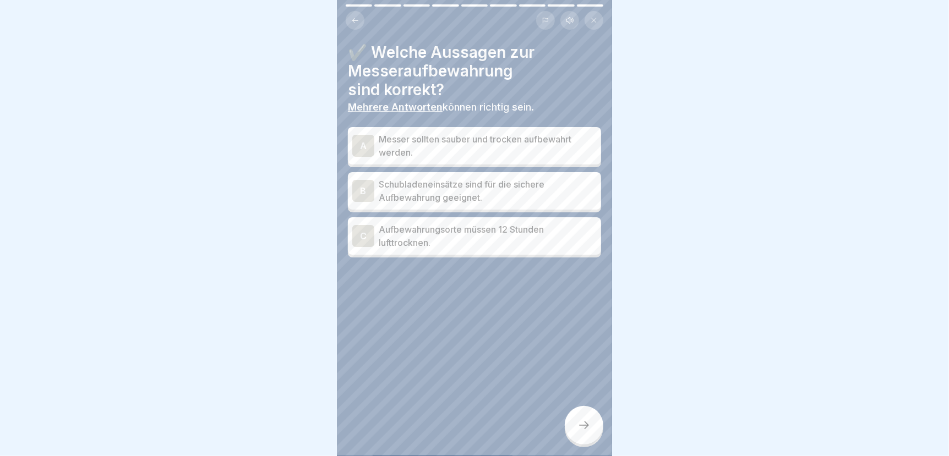
click at [493, 133] on p "Messer sollten sauber und trocken aufbewahrt werden." at bounding box center [488, 146] width 218 height 26
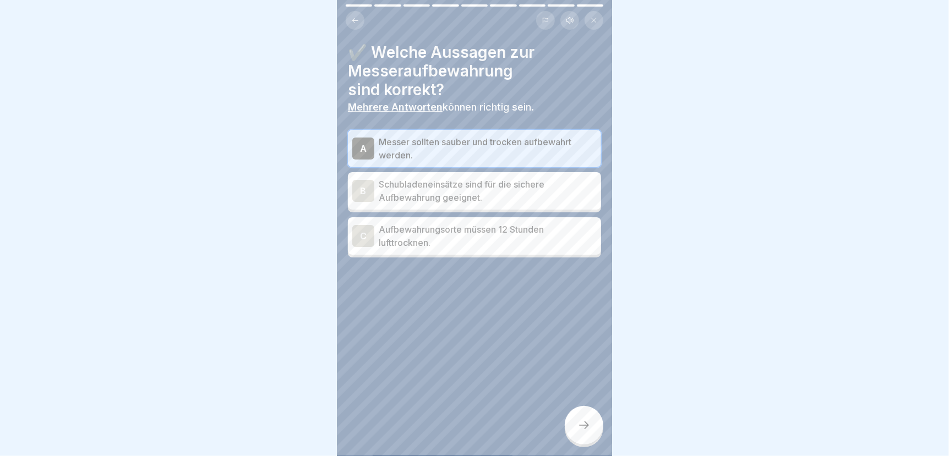
click at [494, 187] on p "Schubladeneinsätze sind für die sichere Aufbewahrung geeignet." at bounding box center [488, 191] width 218 height 26
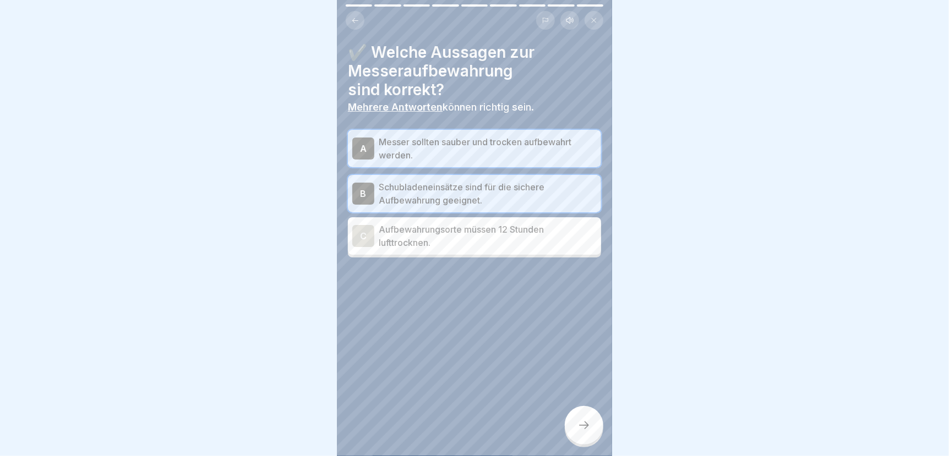
click at [477, 224] on p "Aufbewahrungsorte müssen 12 Stunden lufttrocknen." at bounding box center [488, 236] width 218 height 26
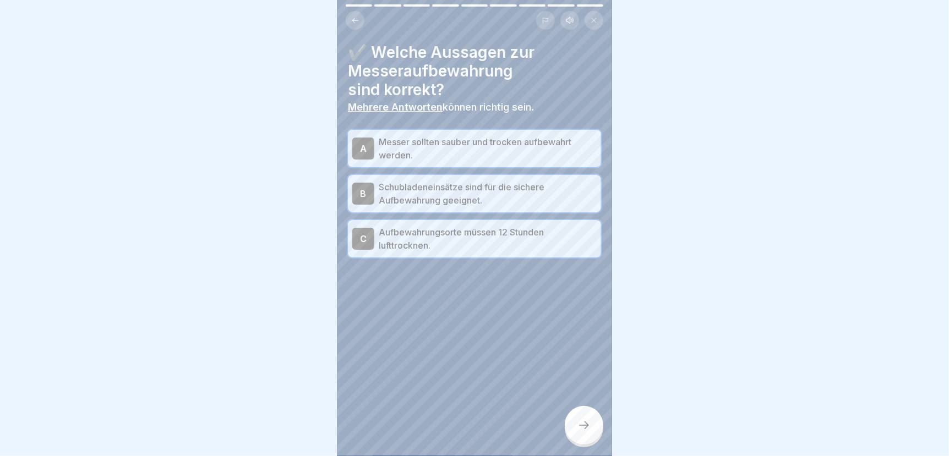
click at [580, 423] on icon at bounding box center [584, 425] width 13 height 13
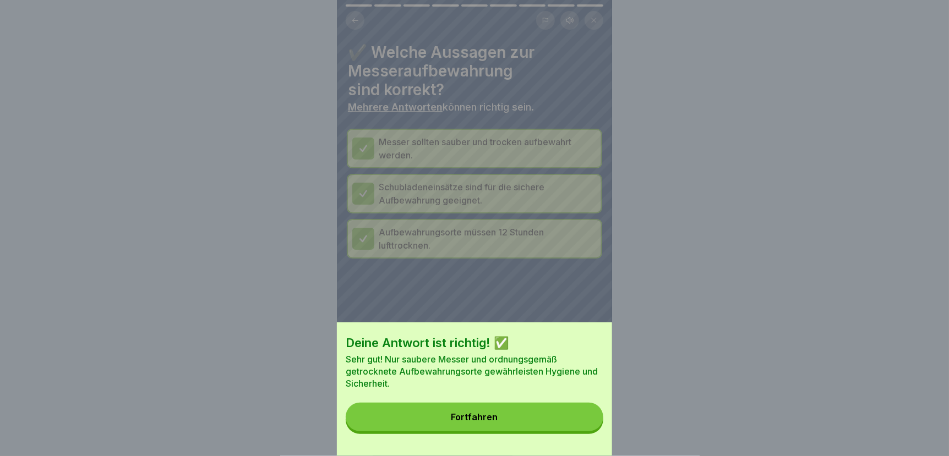
click at [554, 425] on button "Fortfahren" at bounding box center [475, 417] width 258 height 29
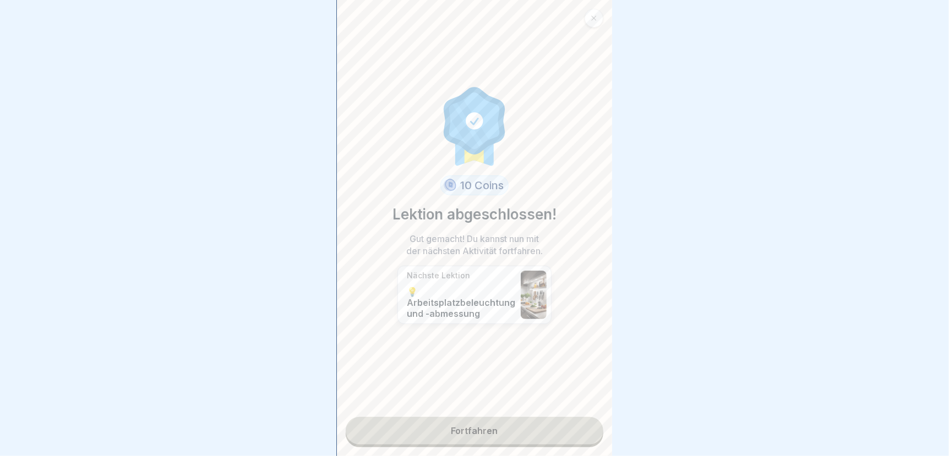
click at [518, 425] on link "Fortfahren" at bounding box center [475, 431] width 258 height 28
